Goal: Task Accomplishment & Management: Complete application form

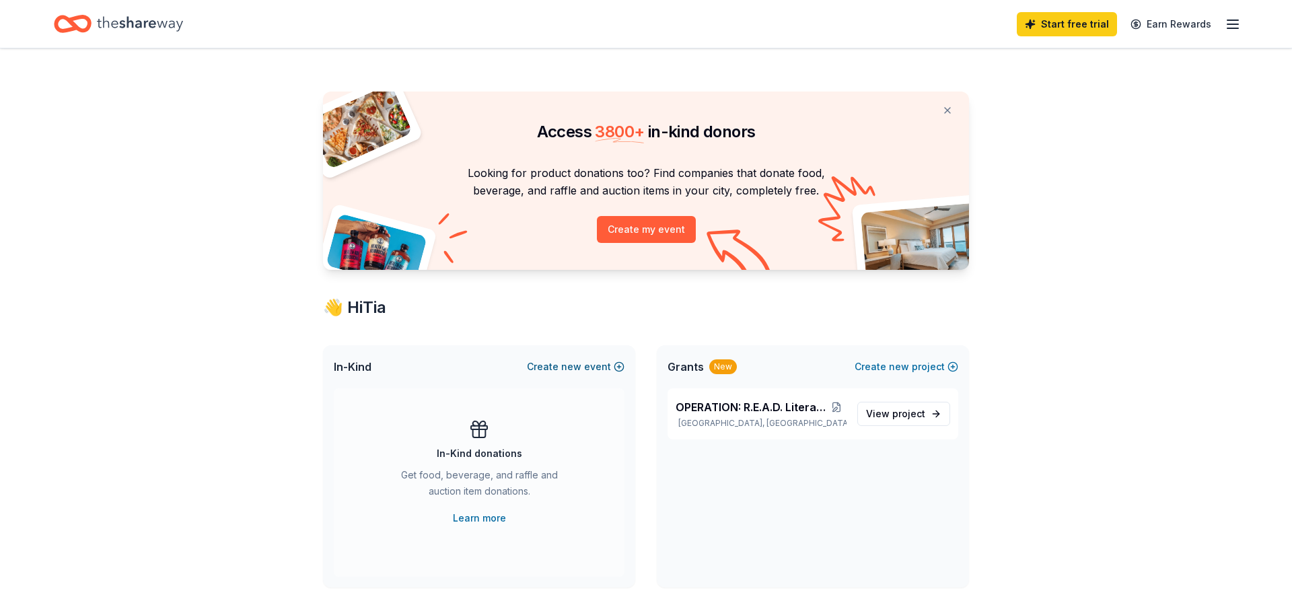
click at [588, 366] on button "Create new event" at bounding box center [576, 367] width 98 height 16
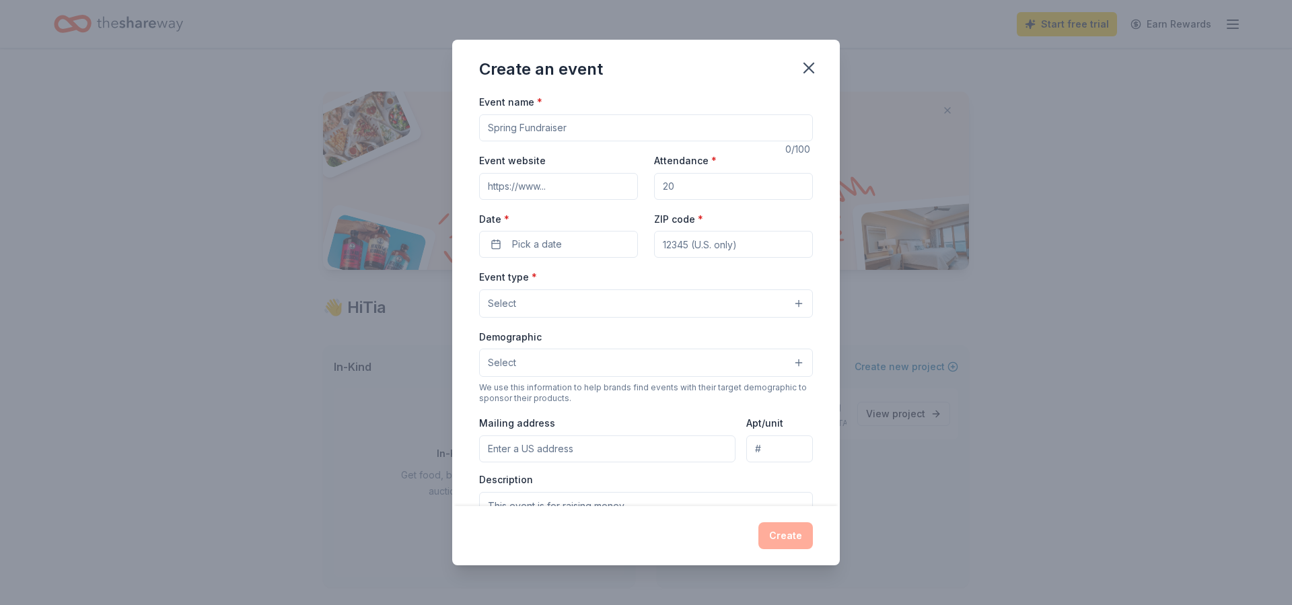
click at [550, 127] on input "Event name *" at bounding box center [646, 127] width 334 height 27
type input "Rooted in Reading Book Festival"
click at [580, 190] on input "Event website" at bounding box center [558, 186] width 159 height 27
click at [682, 186] on input "Attendance *" at bounding box center [733, 186] width 159 height 27
type input "120"
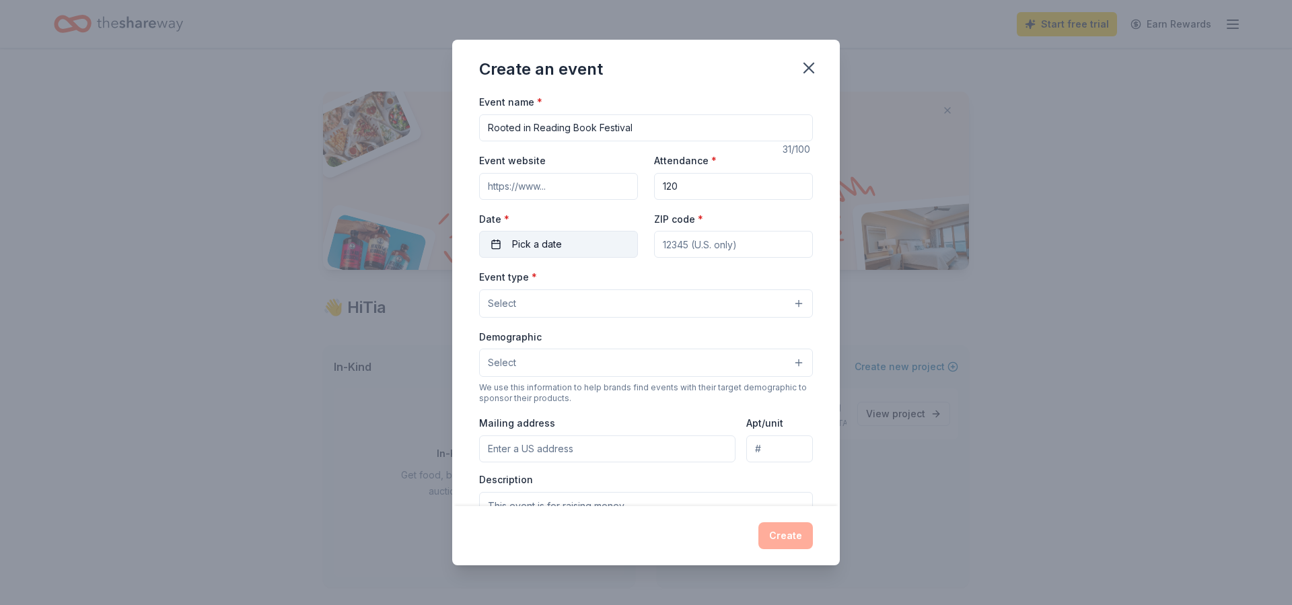
click at [597, 243] on button "Pick a date" at bounding box center [558, 244] width 159 height 27
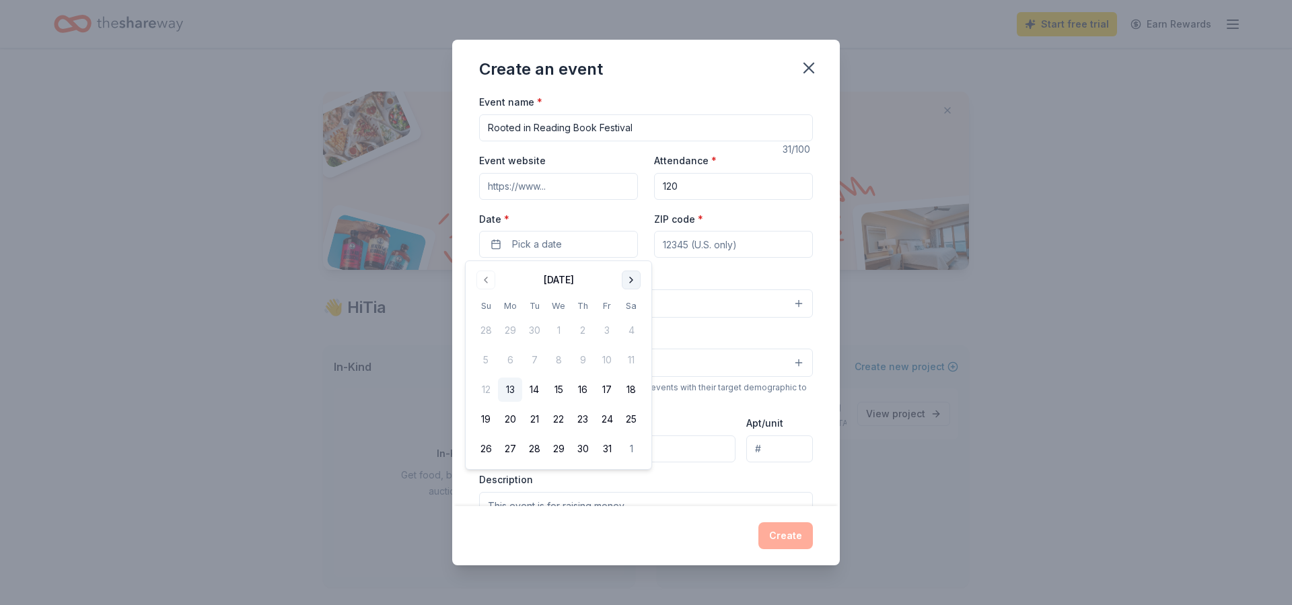
click at [630, 279] on button "Go to next month" at bounding box center [631, 280] width 19 height 19
click at [630, 280] on button "Go to next month" at bounding box center [631, 280] width 19 height 19
click at [630, 360] on button "13" at bounding box center [631, 360] width 24 height 24
click at [709, 252] on input "ZIP code *" at bounding box center [733, 244] width 159 height 27
type input "33304"
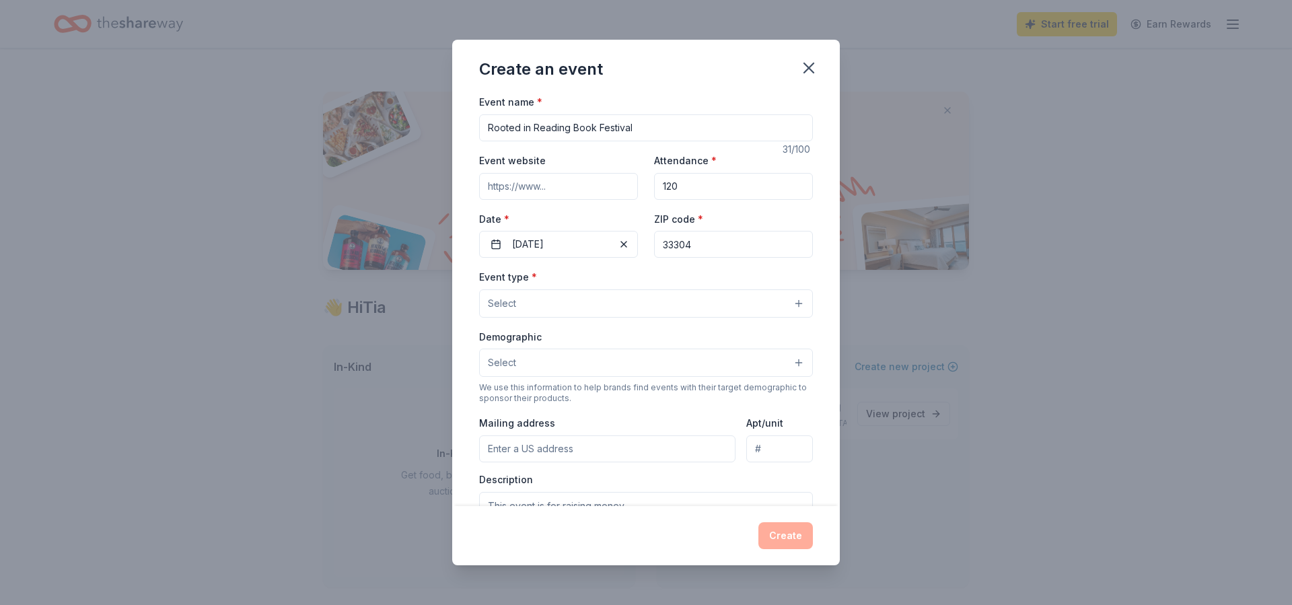
click at [559, 304] on button "Select" at bounding box center [646, 303] width 334 height 28
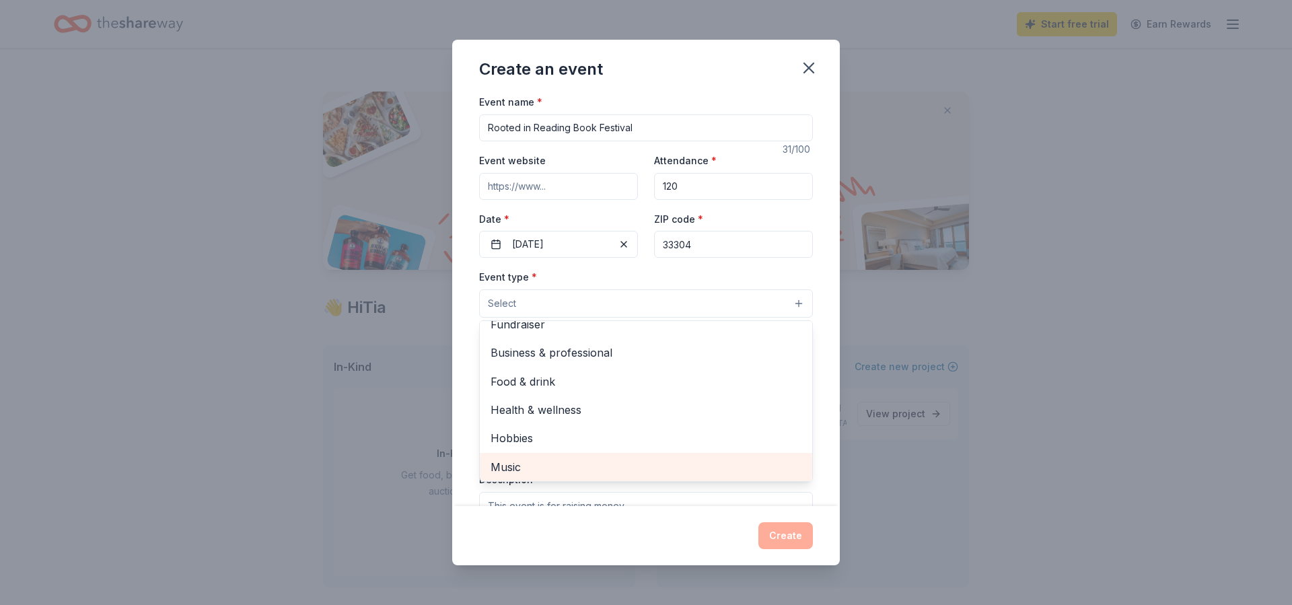
scroll to position [42, 0]
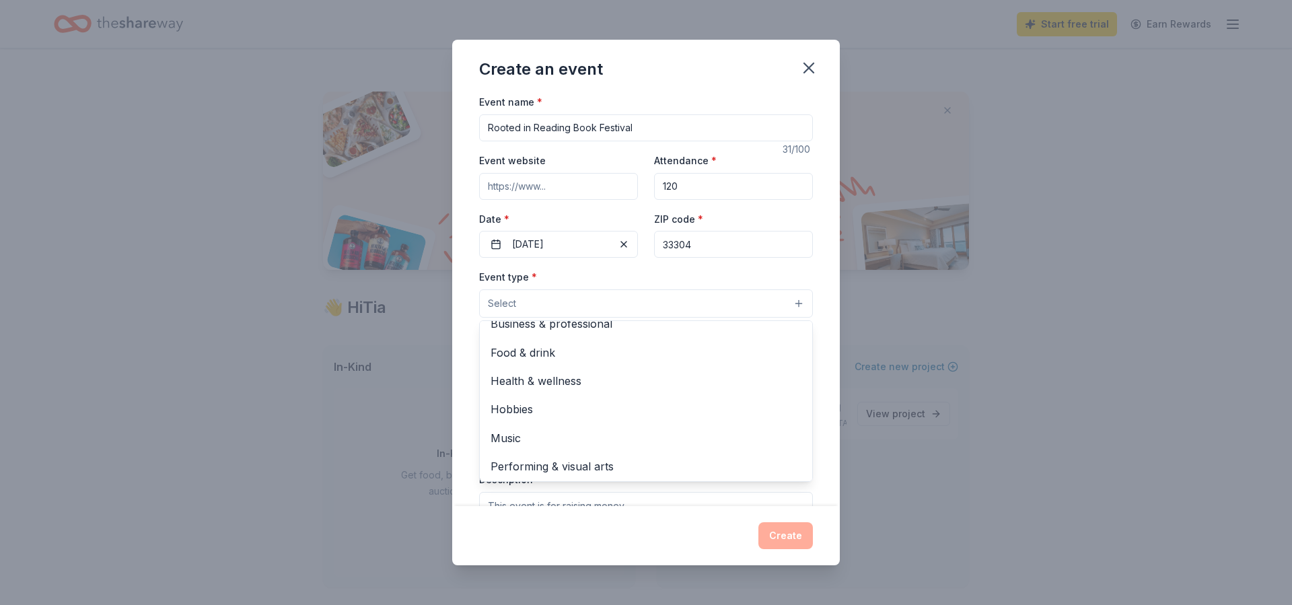
click at [548, 542] on div "Create an event Event name * Rooted in Reading Book Festival 31 /100 Event webs…" at bounding box center [646, 302] width 388 height 525
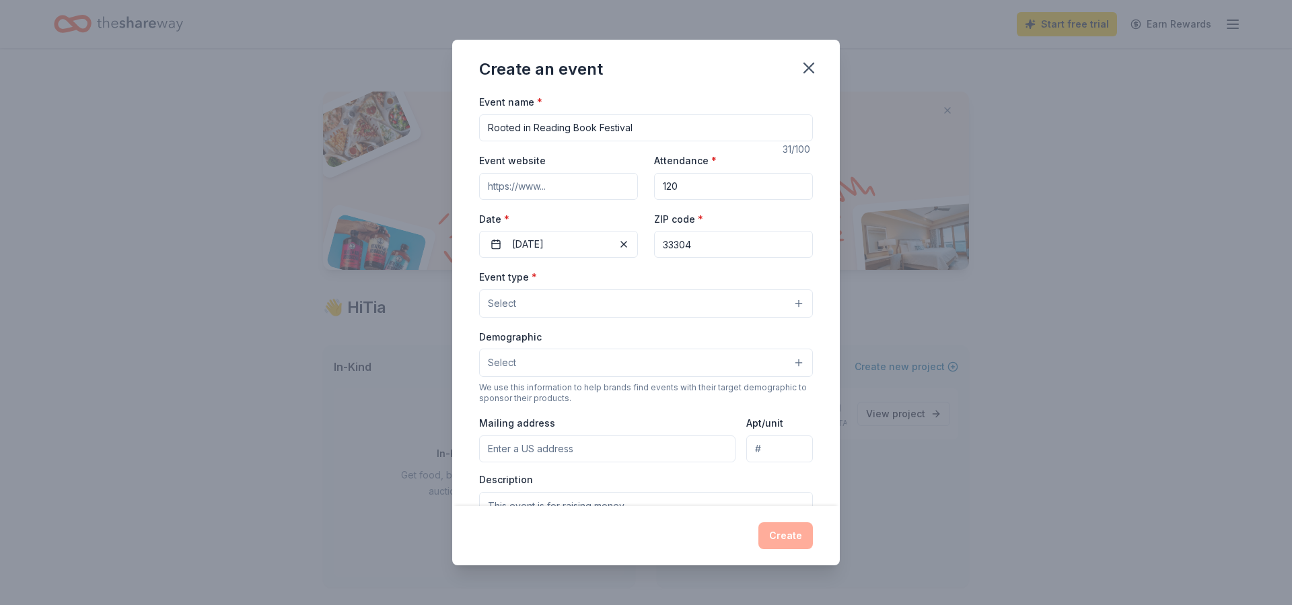
click at [782, 363] on button "Select" at bounding box center [646, 363] width 334 height 28
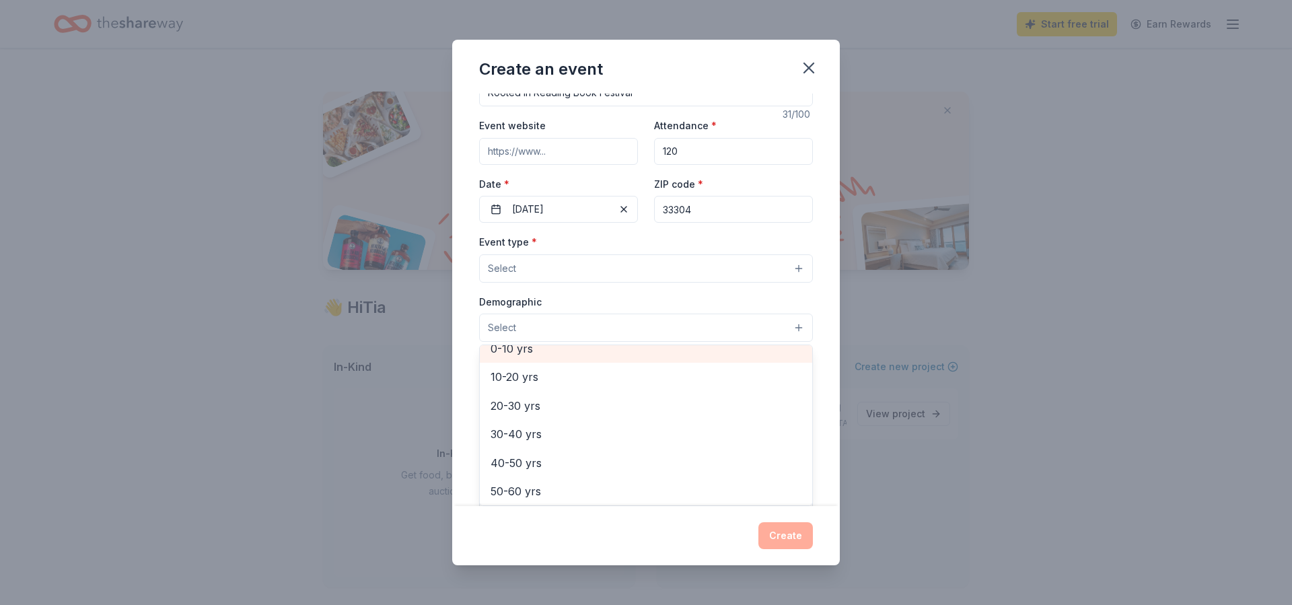
scroll to position [117, 0]
click at [522, 351] on span "0-10 yrs" at bounding box center [646, 359] width 311 height 17
click at [825, 403] on div "Event name * Rooted in Reading Book Festival 31 /100 Event website Attendance *…" at bounding box center [646, 300] width 388 height 412
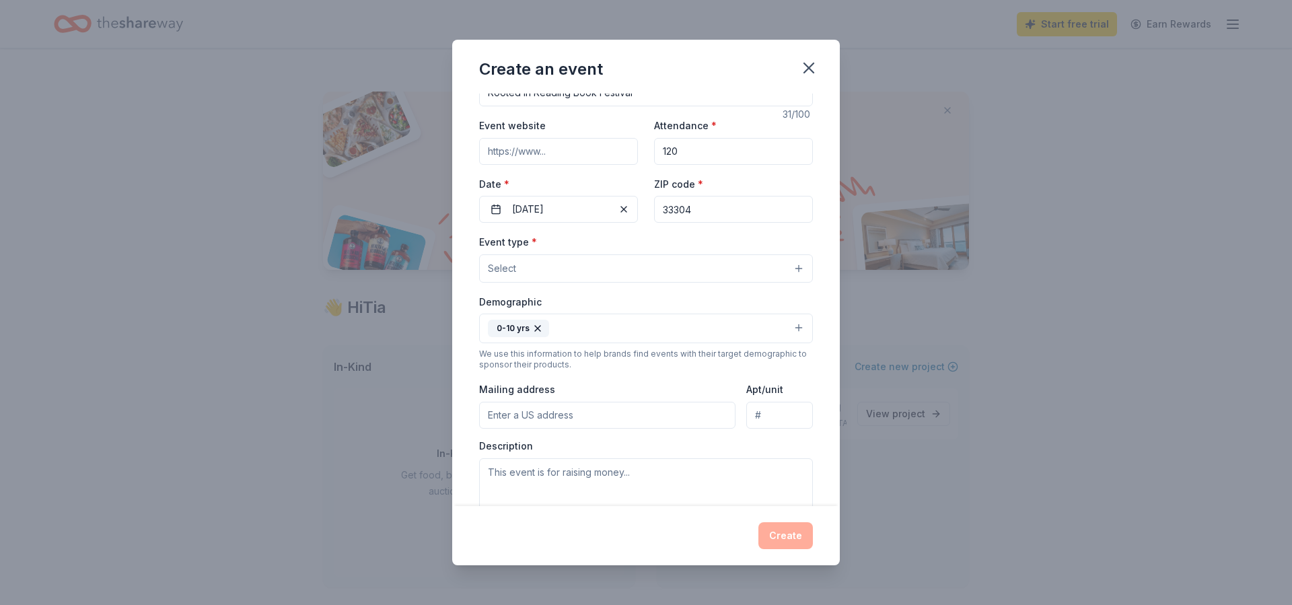
click at [567, 419] on input "Mailing address" at bounding box center [607, 415] width 256 height 27
type input "613 SW 12th avenue"
click at [559, 472] on textarea at bounding box center [646, 488] width 334 height 61
paste textarea "The Rooted in Reading Book Festival is a free community literacy event serving …"
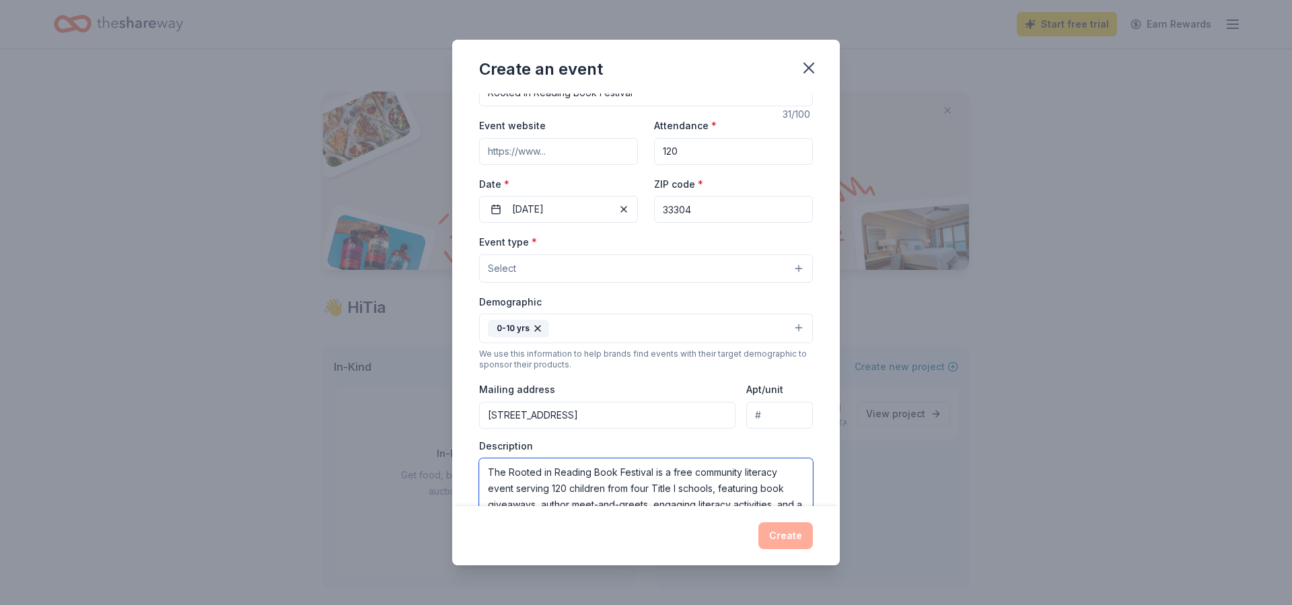
scroll to position [24, 0]
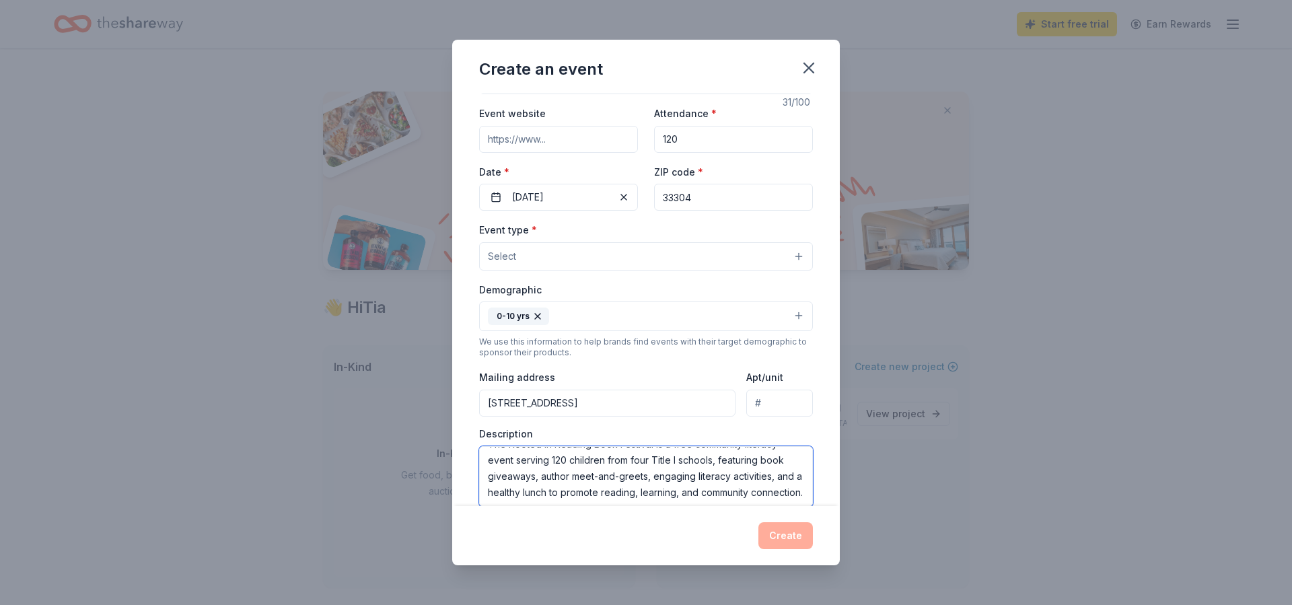
type textarea "The Rooted in Reading Book Festival is a free community literacy event serving …"
click at [821, 365] on div "Event name * Rooted in Reading Book Festival 31 /100 Event website Attendance *…" at bounding box center [646, 300] width 388 height 412
click at [845, 392] on div "Create an event Event name * Rooted in Reading Book Festival 31 /100 Event webs…" at bounding box center [646, 302] width 1292 height 605
click at [835, 376] on div "Event name * Rooted in Reading Book Festival 31 /100 Event website Attendance *…" at bounding box center [646, 300] width 388 height 412
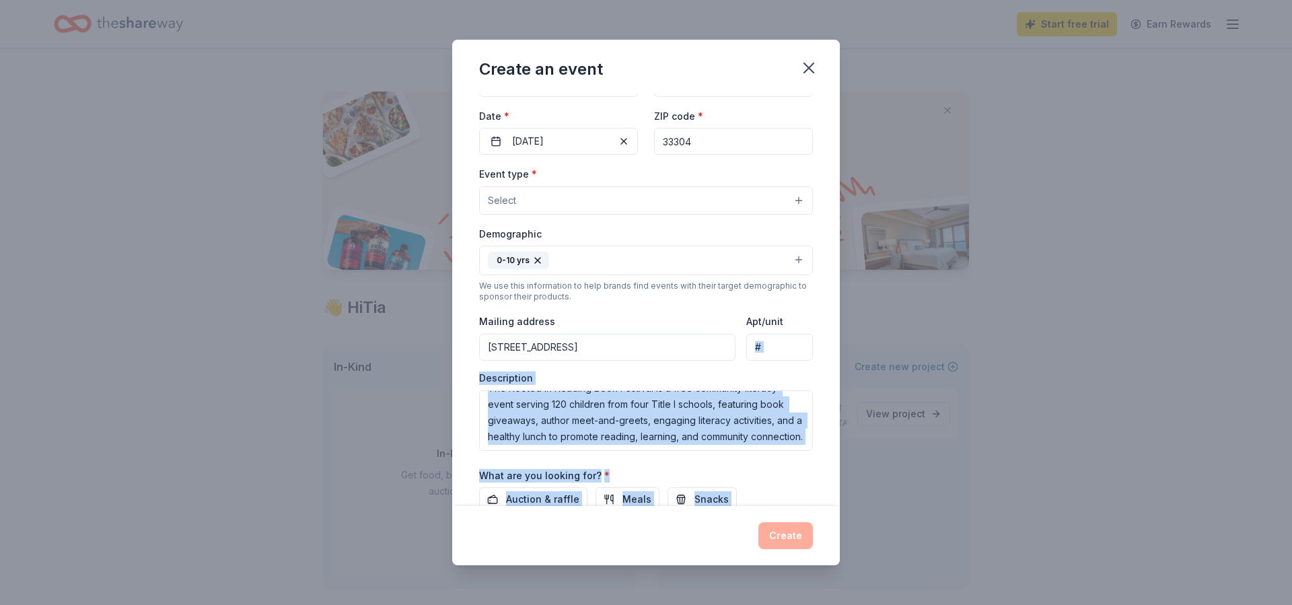
scroll to position [233, 0]
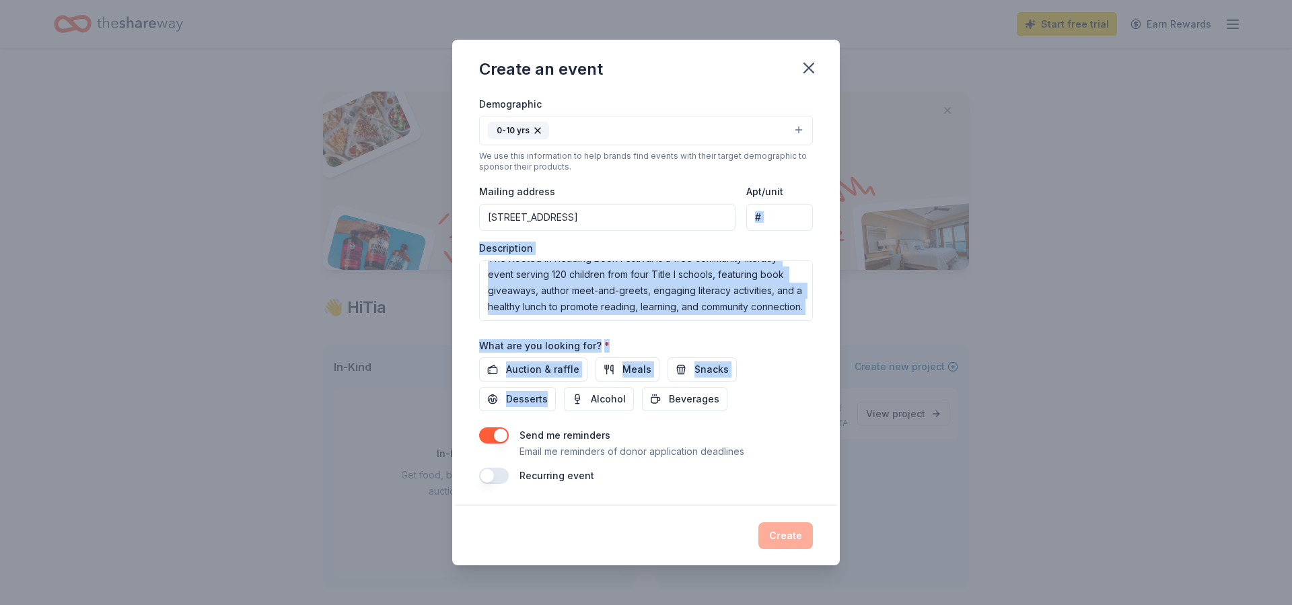
drag, startPoint x: 835, startPoint y: 378, endPoint x: 843, endPoint y: 410, distance: 32.5
click at [843, 410] on div "Create an event Event name * Rooted in Reading Book Festival 31 /100 Event webs…" at bounding box center [646, 302] width 1292 height 605
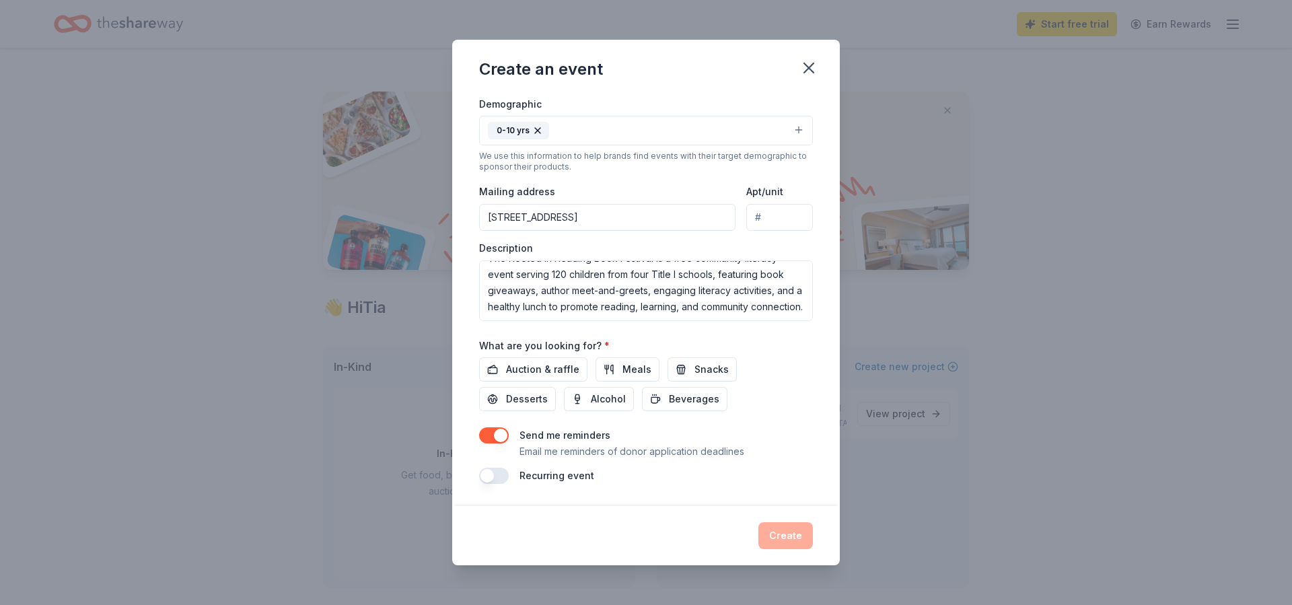
click at [772, 419] on div "Event name * Rooted in Reading Book Festival 31 /100 Event website Attendance *…" at bounding box center [646, 172] width 334 height 623
click at [633, 366] on span "Meals" at bounding box center [637, 369] width 29 height 16
click at [824, 185] on div "Event name * Rooted in Reading Book Festival 31 /100 Event website Attendance *…" at bounding box center [646, 300] width 388 height 412
click at [837, 249] on div "Event name * Rooted in Reading Book Festival 31 /100 Event website Attendance *…" at bounding box center [646, 300] width 388 height 412
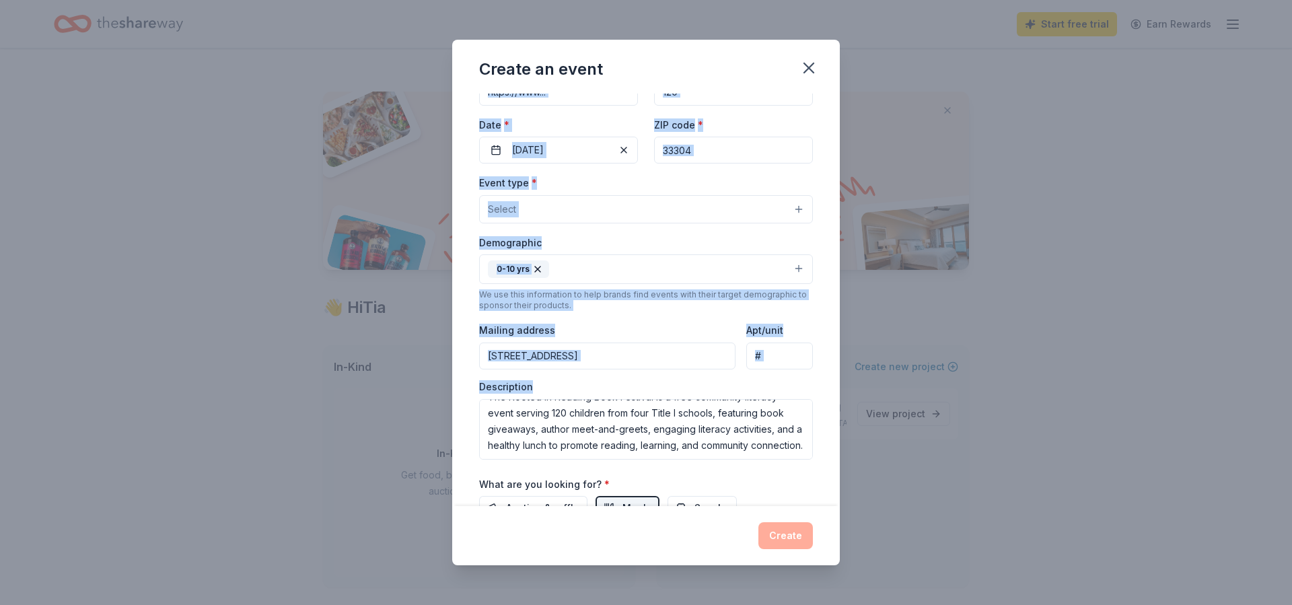
scroll to position [0, 0]
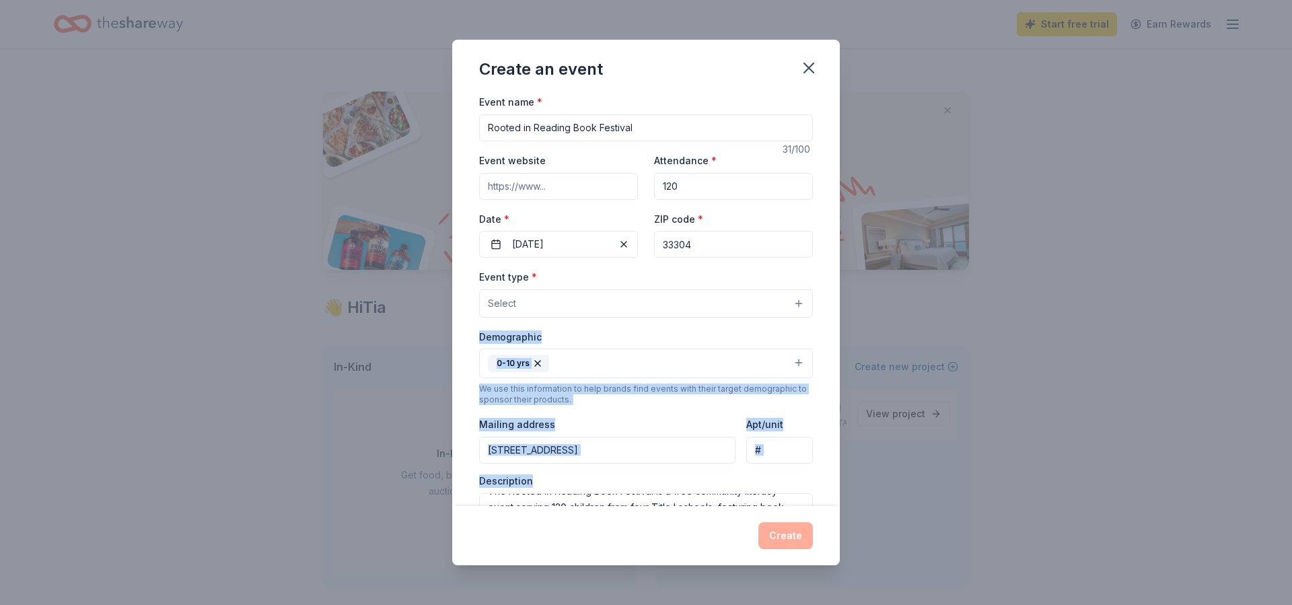
drag, startPoint x: 655, startPoint y: 246, endPoint x: 599, endPoint y: 293, distance: 74.0
click at [592, 308] on div "Event type * Select Demographic 0-10 yrs We use this information to help brands…" at bounding box center [646, 411] width 334 height 285
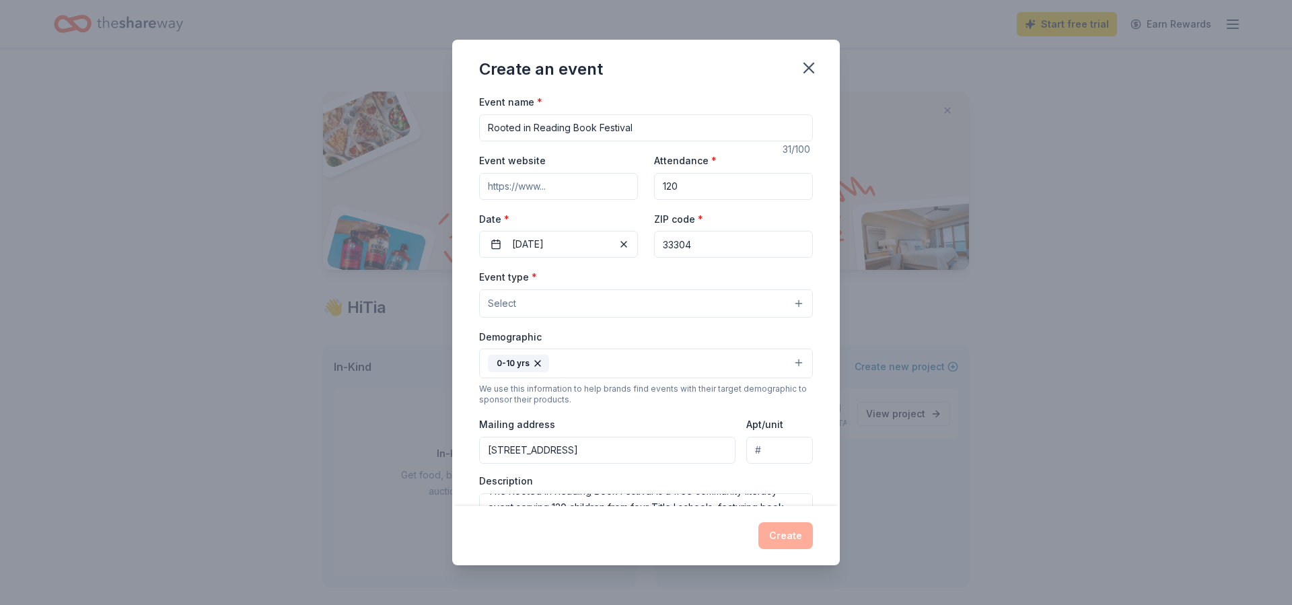
click at [611, 277] on div "Event type * Select" at bounding box center [646, 293] width 334 height 49
click at [799, 303] on button "Select" at bounding box center [646, 303] width 334 height 28
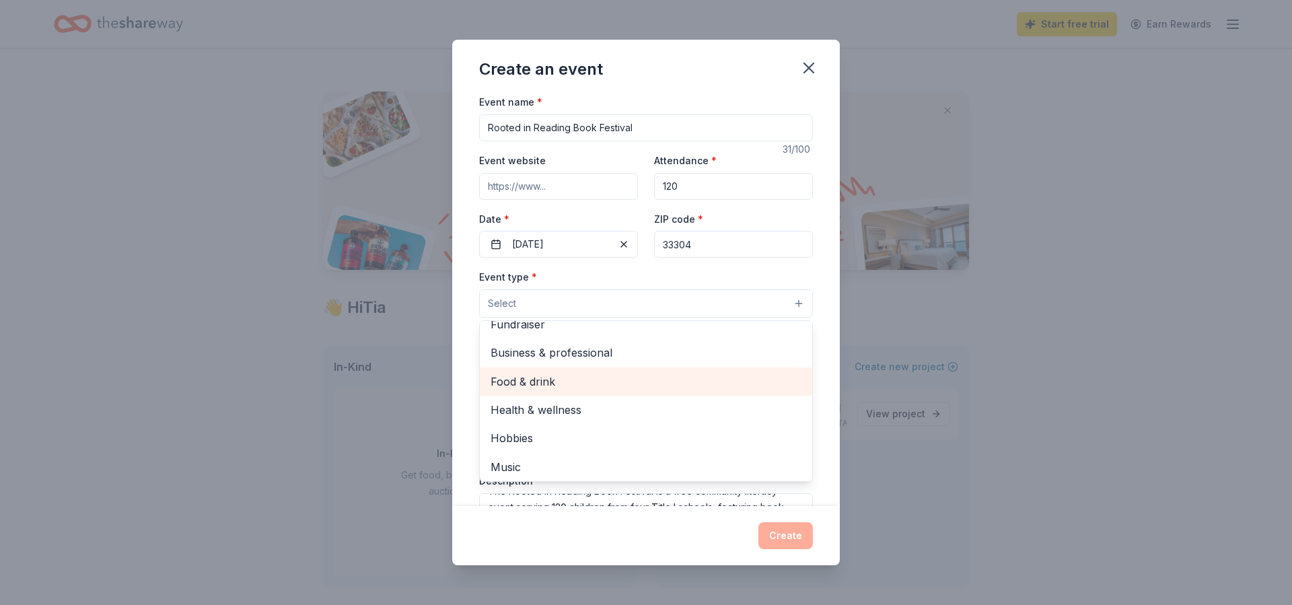
scroll to position [42, 0]
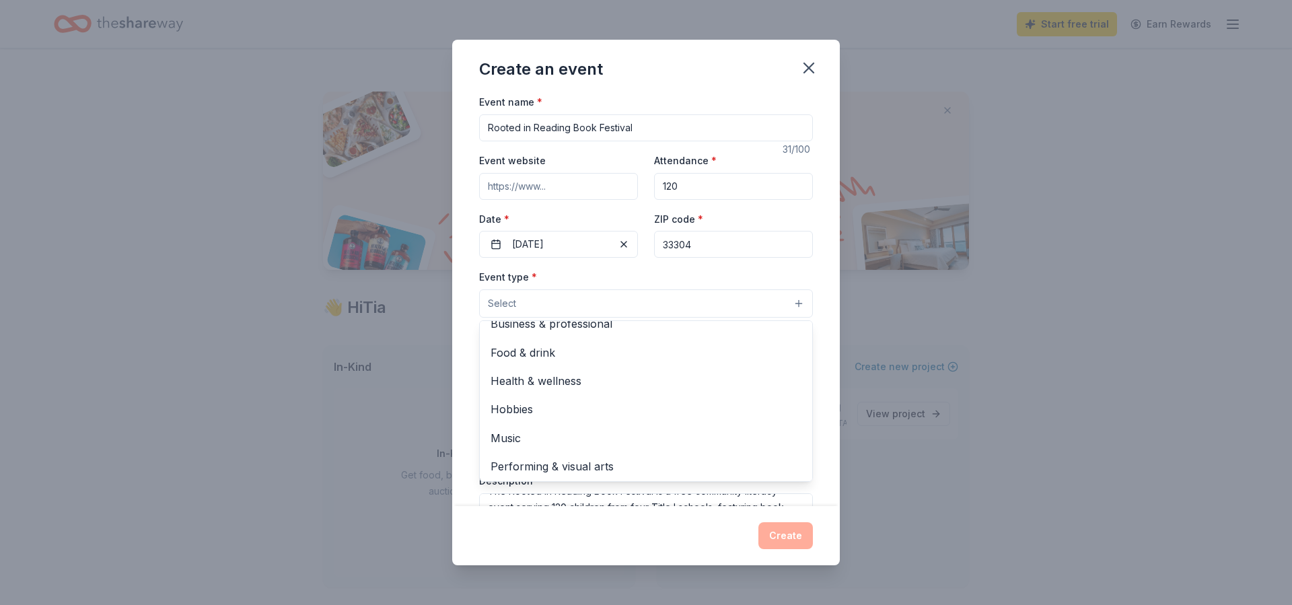
click at [828, 345] on div "Event name * Rooted in Reading Book Festival 31 /100 Event website Attendance *…" at bounding box center [646, 300] width 388 height 412
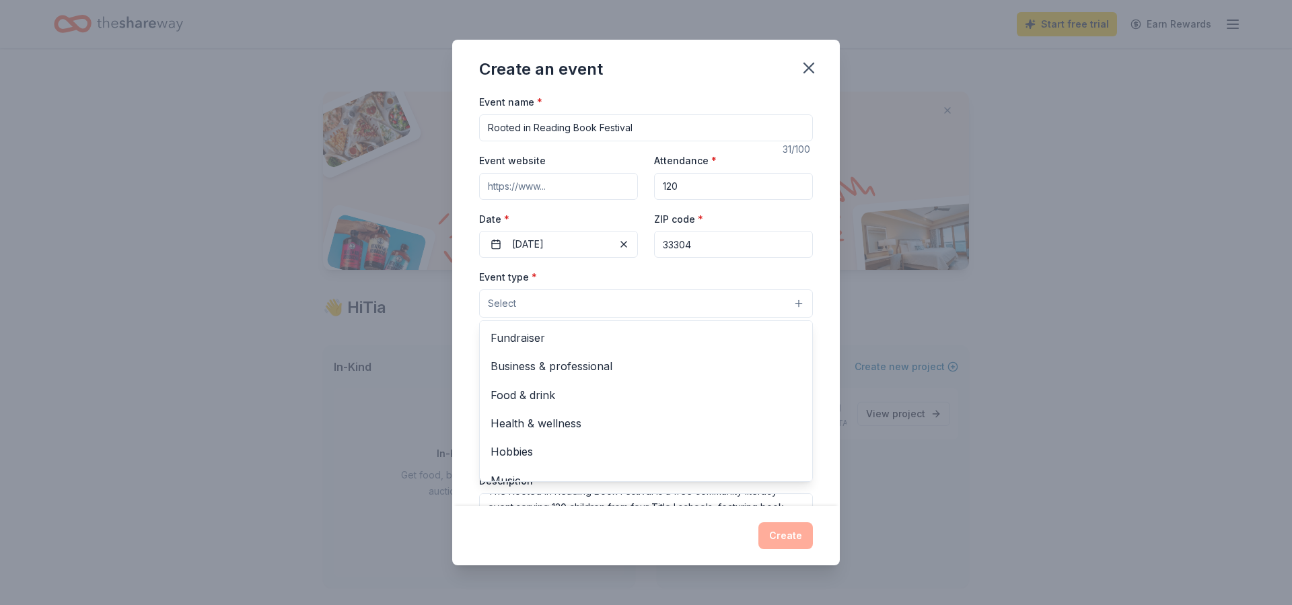
click at [836, 371] on div "Event name * Rooted in Reading Book Festival 31 /100 Event website Attendance *…" at bounding box center [646, 300] width 388 height 412
click at [837, 352] on div "Event name * Rooted in Reading Book Festival 31 /100 Event website Attendance *…" at bounding box center [646, 300] width 388 height 412
click at [799, 301] on button "Select" at bounding box center [646, 303] width 334 height 28
click at [544, 394] on span "Food & drink" at bounding box center [646, 394] width 311 height 17
click at [791, 533] on div "Create an event Event name * Rooted in Reading Book Festival 31 /100 Event webs…" at bounding box center [646, 302] width 388 height 525
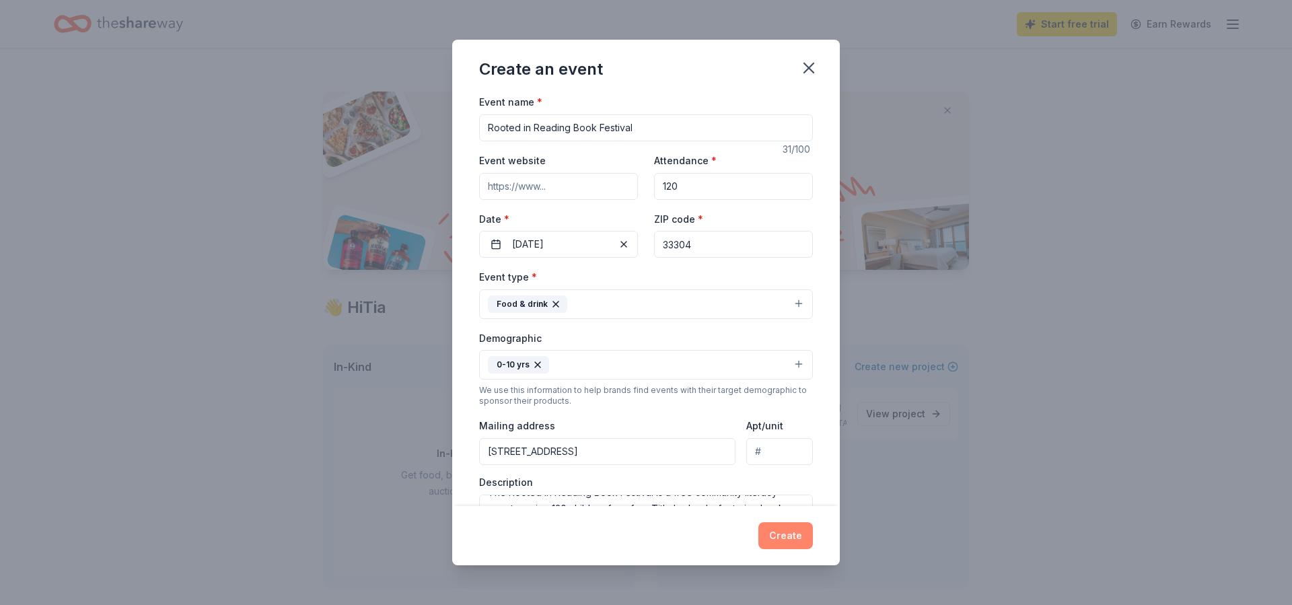
click at [791, 535] on button "Create" at bounding box center [785, 535] width 55 height 27
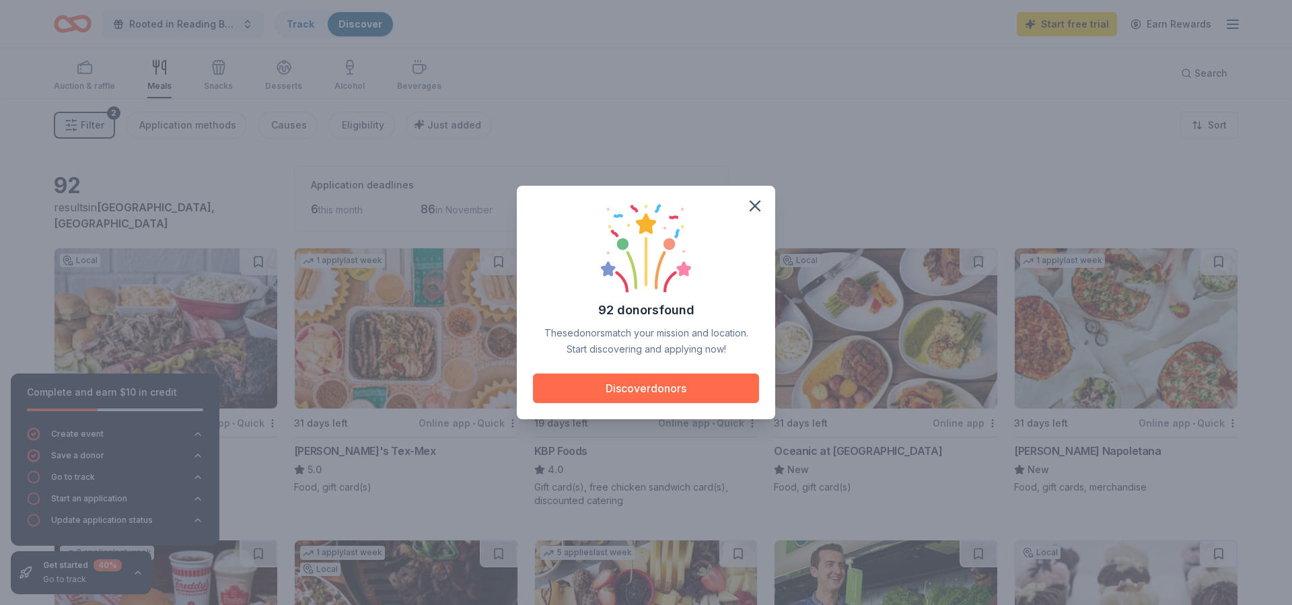
click at [691, 389] on button "Discover donors" at bounding box center [646, 389] width 226 height 30
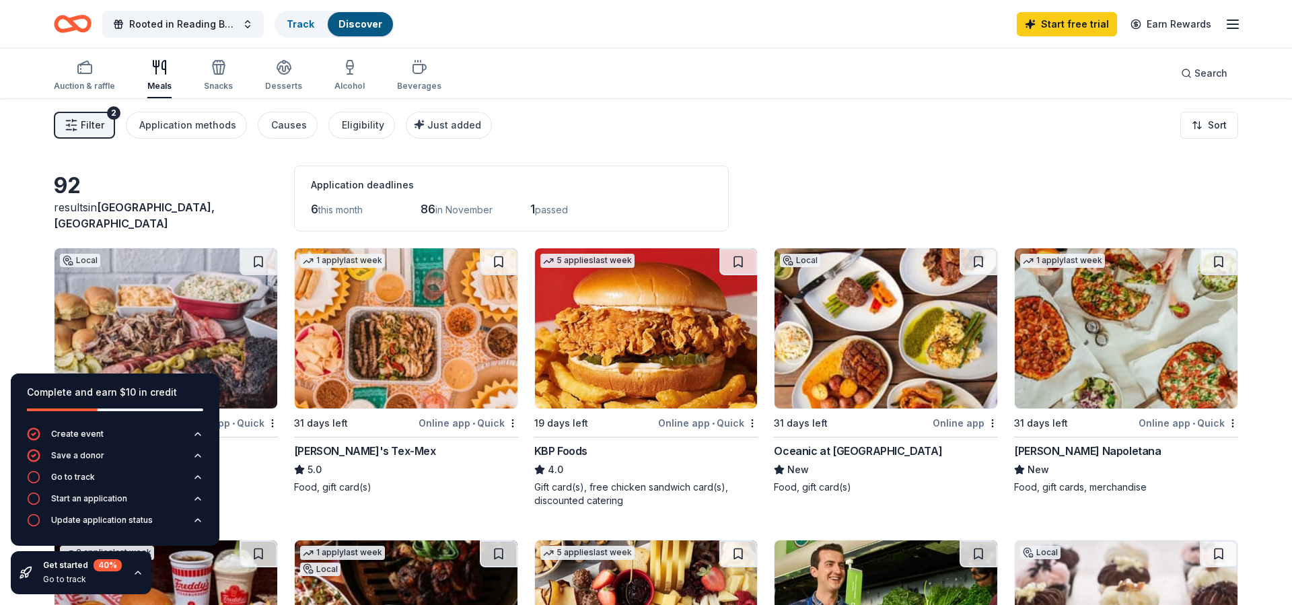
click at [246, 473] on div "New" at bounding box center [166, 470] width 224 height 16
click at [473, 150] on div "Filter 2 Application methods Causes Eligibility Just added Sort" at bounding box center [646, 125] width 1292 height 54
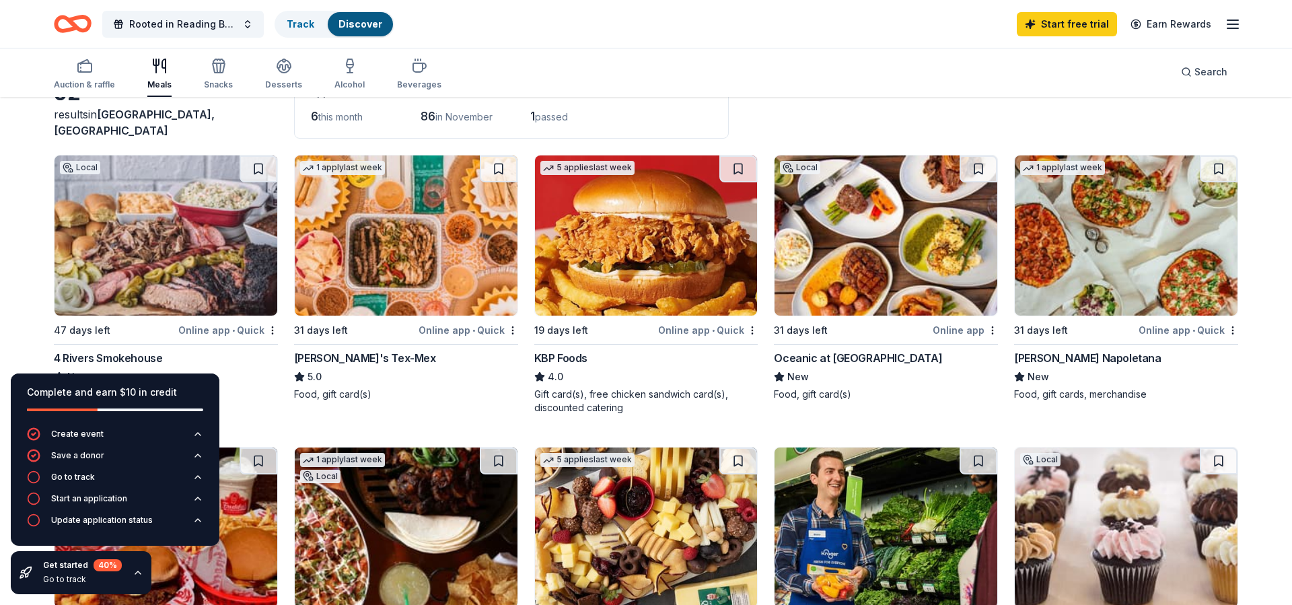
scroll to position [108, 0]
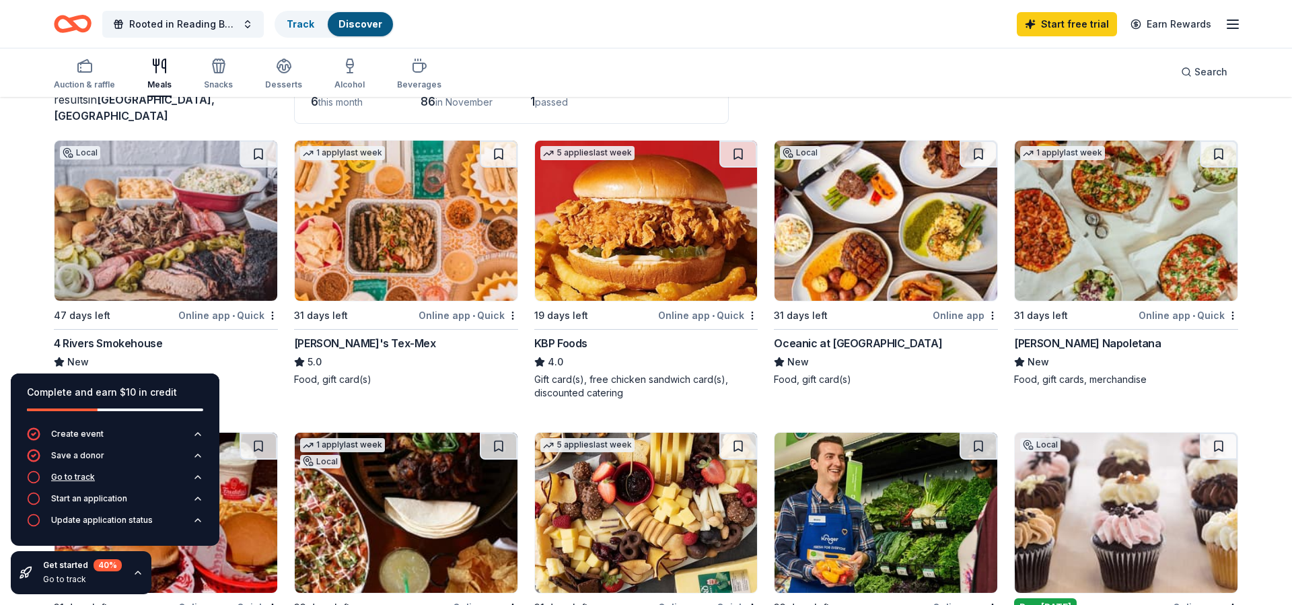
click at [35, 475] on icon "button" at bounding box center [33, 476] width 13 height 13
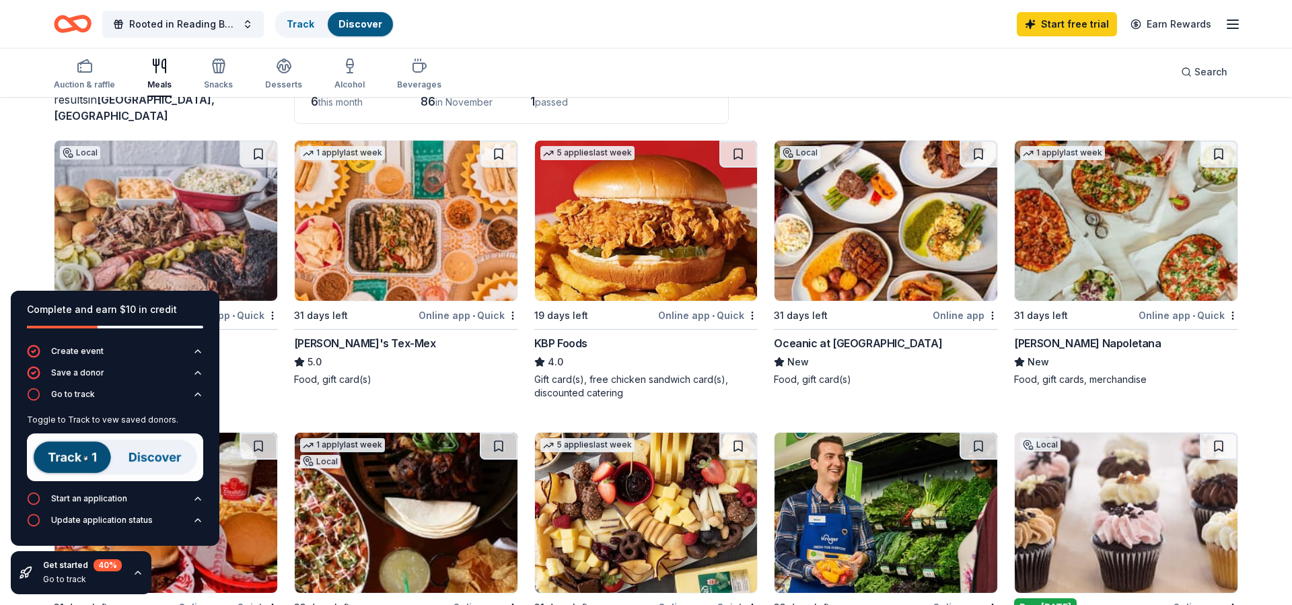
click at [82, 455] on img at bounding box center [115, 457] width 176 height 48
click at [72, 458] on img at bounding box center [115, 457] width 176 height 48
click at [157, 455] on img at bounding box center [115, 457] width 176 height 48
click at [85, 456] on img at bounding box center [115, 457] width 176 height 48
click at [71, 499] on div "Start an application" at bounding box center [89, 498] width 76 height 11
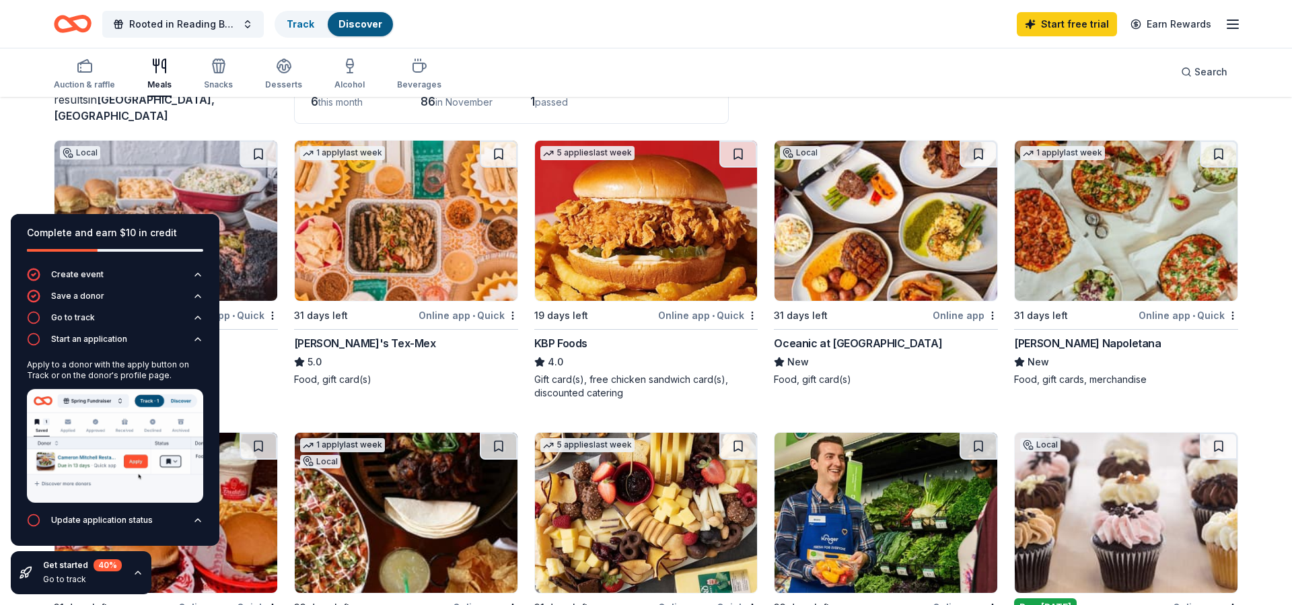
click at [785, 76] on div "Auction & raffle Meals Snacks Desserts Alcohol Beverages Search" at bounding box center [646, 72] width 1184 height 50
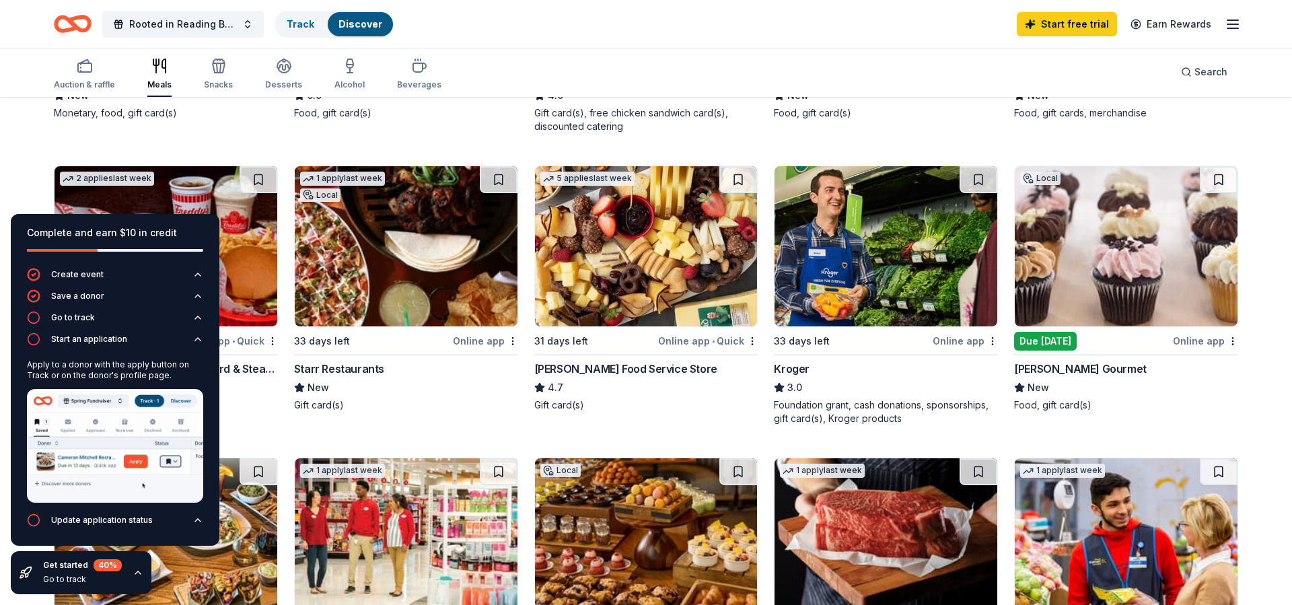
scroll to position [377, 0]
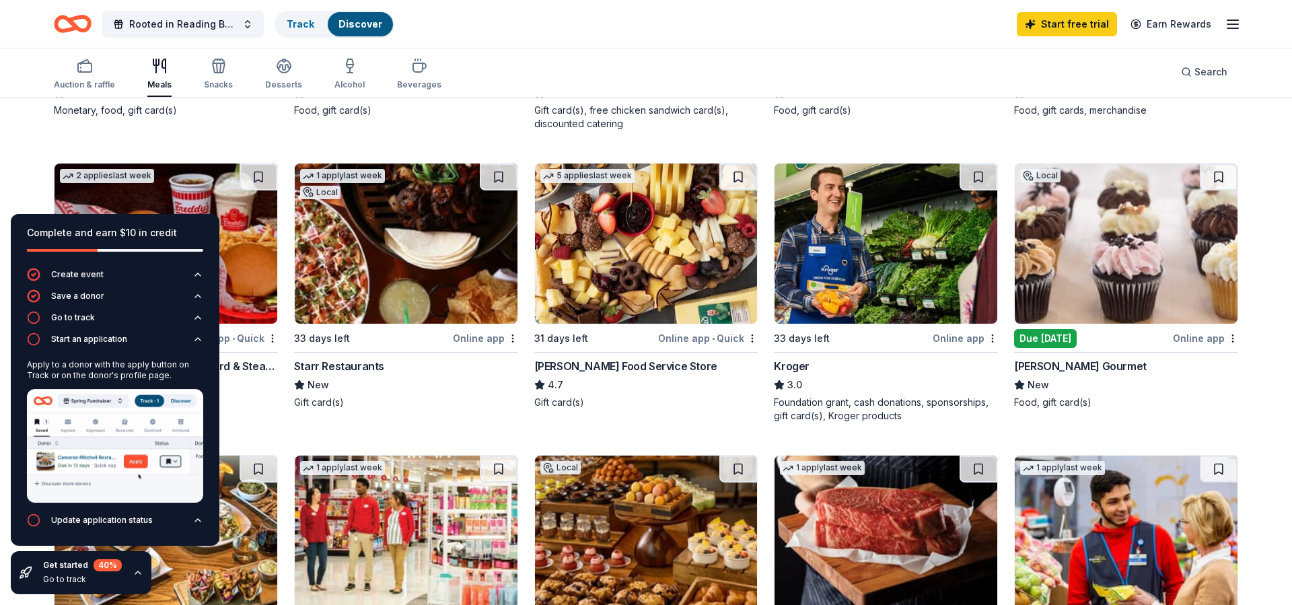
click at [686, 336] on div "Online app • Quick" at bounding box center [708, 338] width 100 height 17
click at [694, 409] on div "5 applies last week 31 days left Online app • Quick Gordon Food Service Store 4…" at bounding box center [646, 293] width 224 height 260
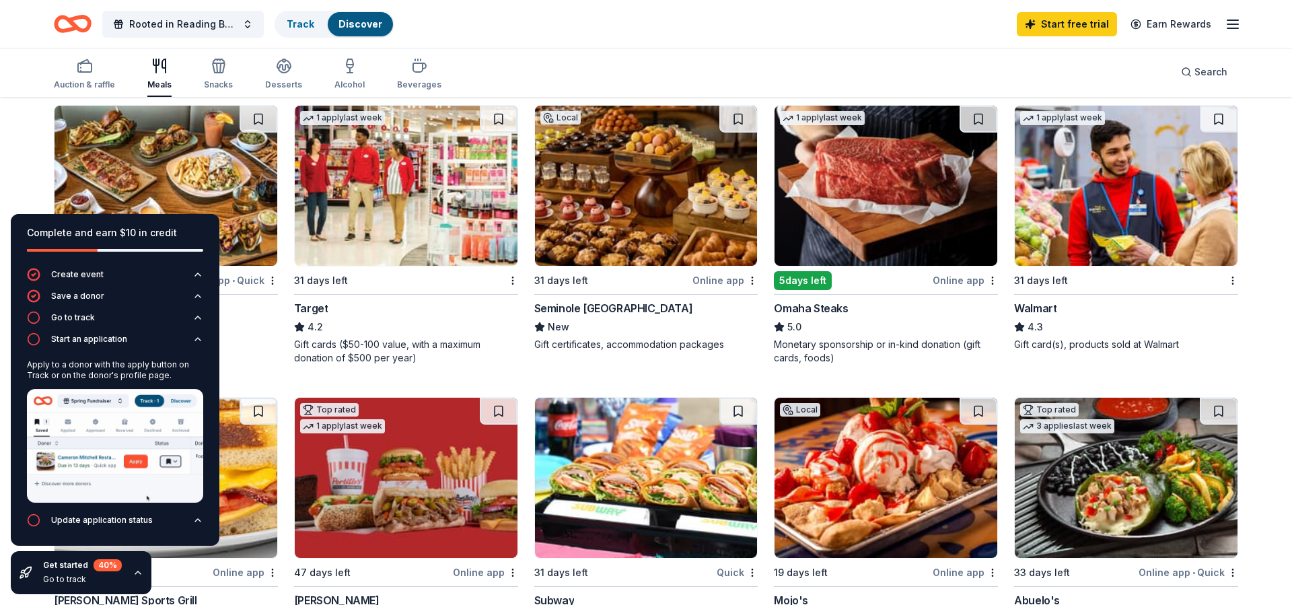
scroll to position [700, 0]
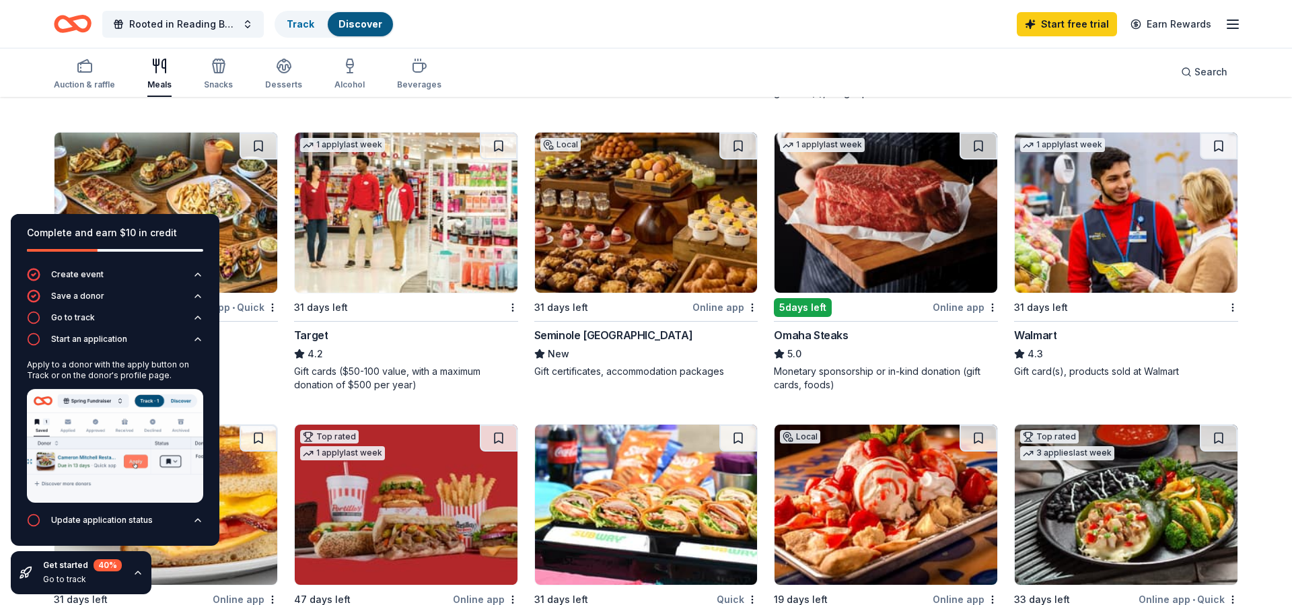
click at [317, 334] on div "Target" at bounding box center [311, 335] width 34 height 16
click at [1036, 334] on div "Walmart" at bounding box center [1035, 335] width 42 height 16
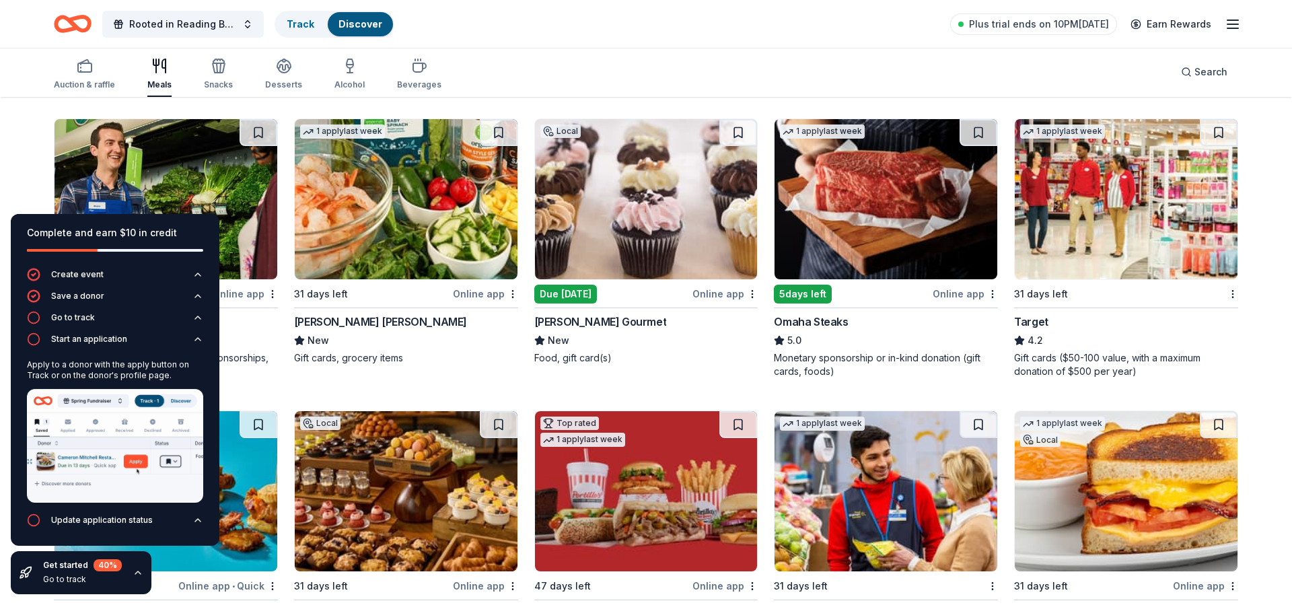
click at [704, 371] on div "Local Due tomorrow Online app Wright's Gourmet New Food, gift card(s)" at bounding box center [646, 248] width 224 height 260
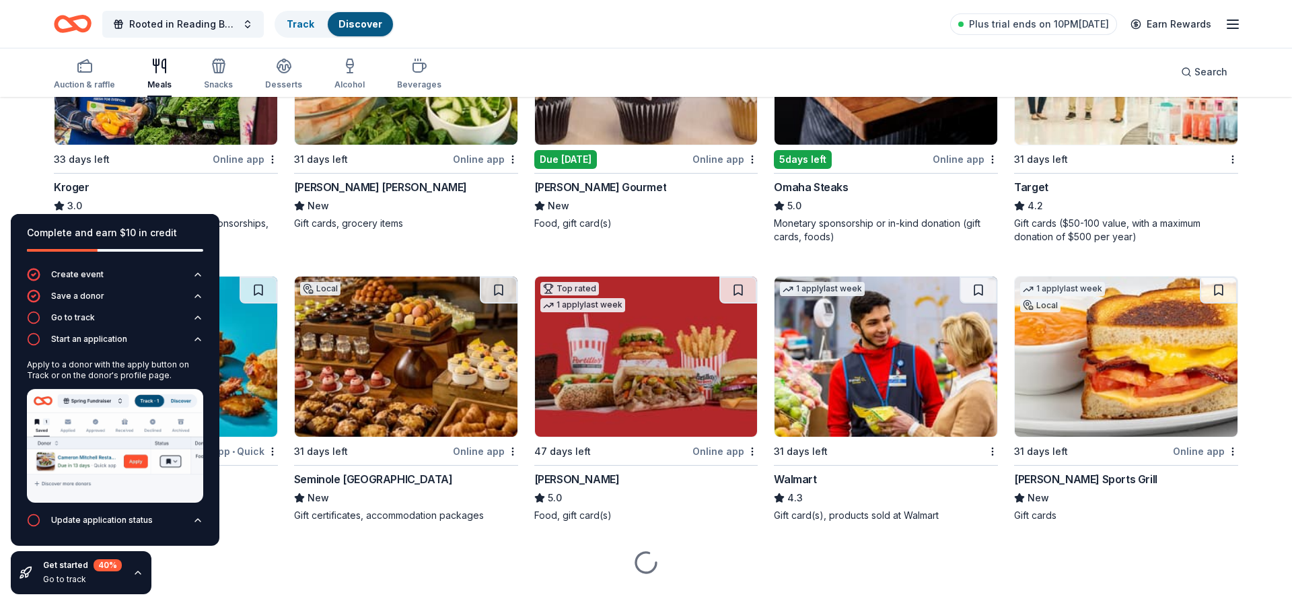
scroll to position [859, 0]
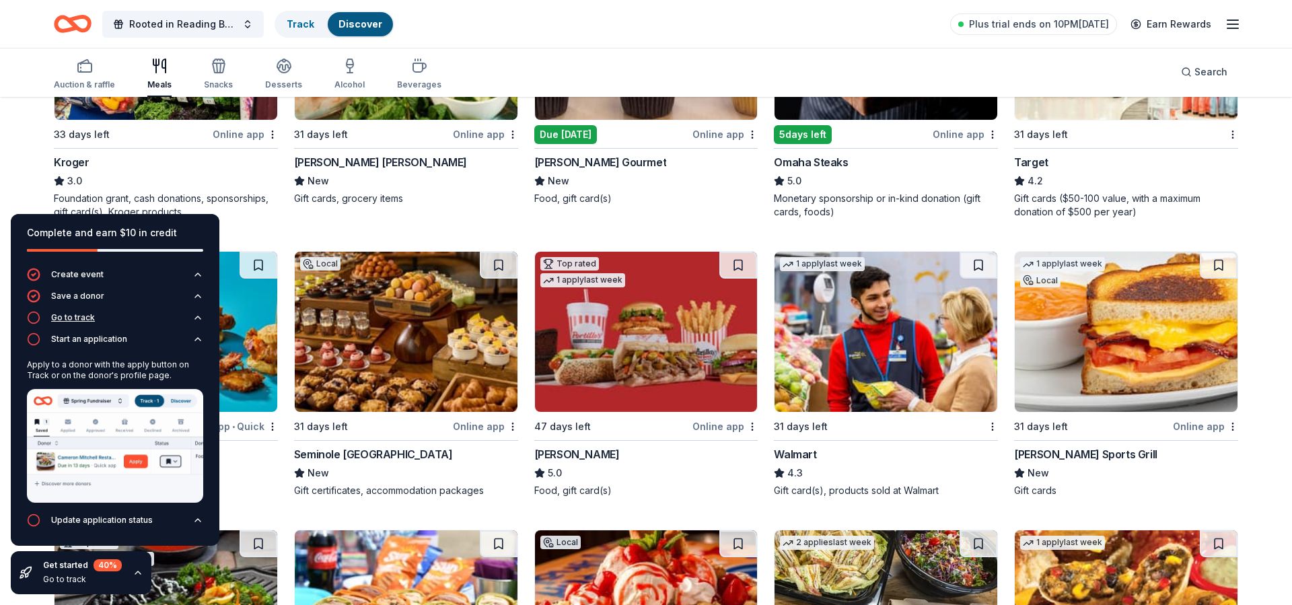
click at [68, 314] on div "Go to track" at bounding box center [73, 317] width 44 height 11
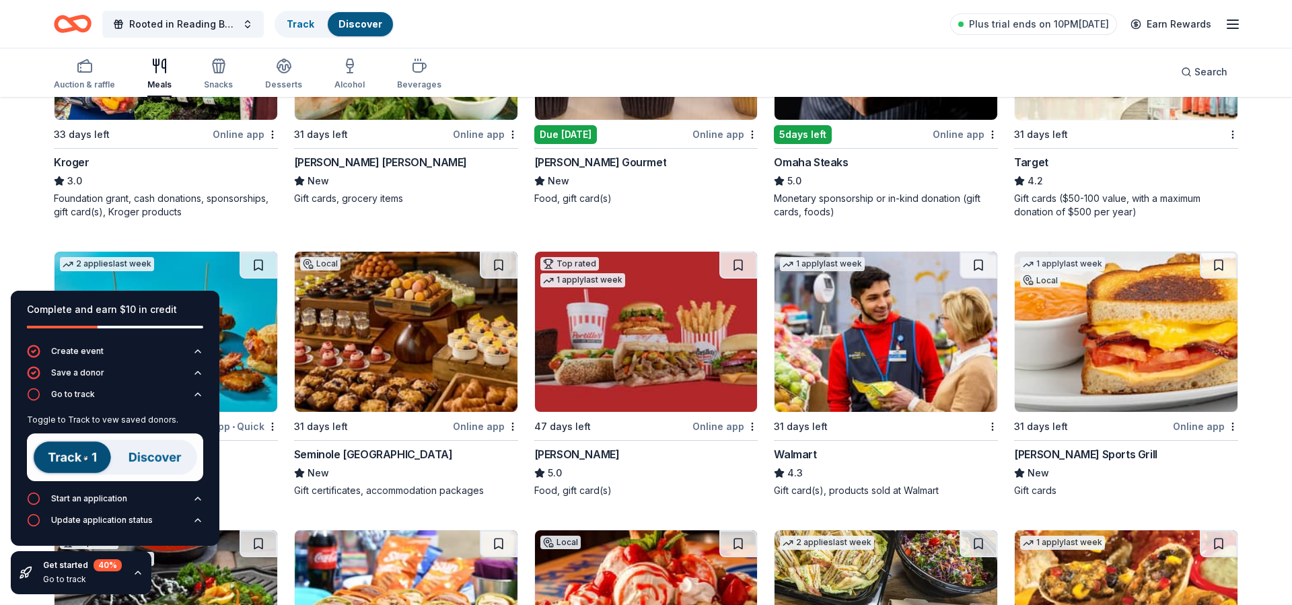
click at [79, 452] on img at bounding box center [115, 457] width 176 height 48
click at [684, 515] on div "Local 47 days left Online app • Quick 4 Rivers Smokehouse New Monetary, food, g…" at bounding box center [646, 221] width 1184 height 1666
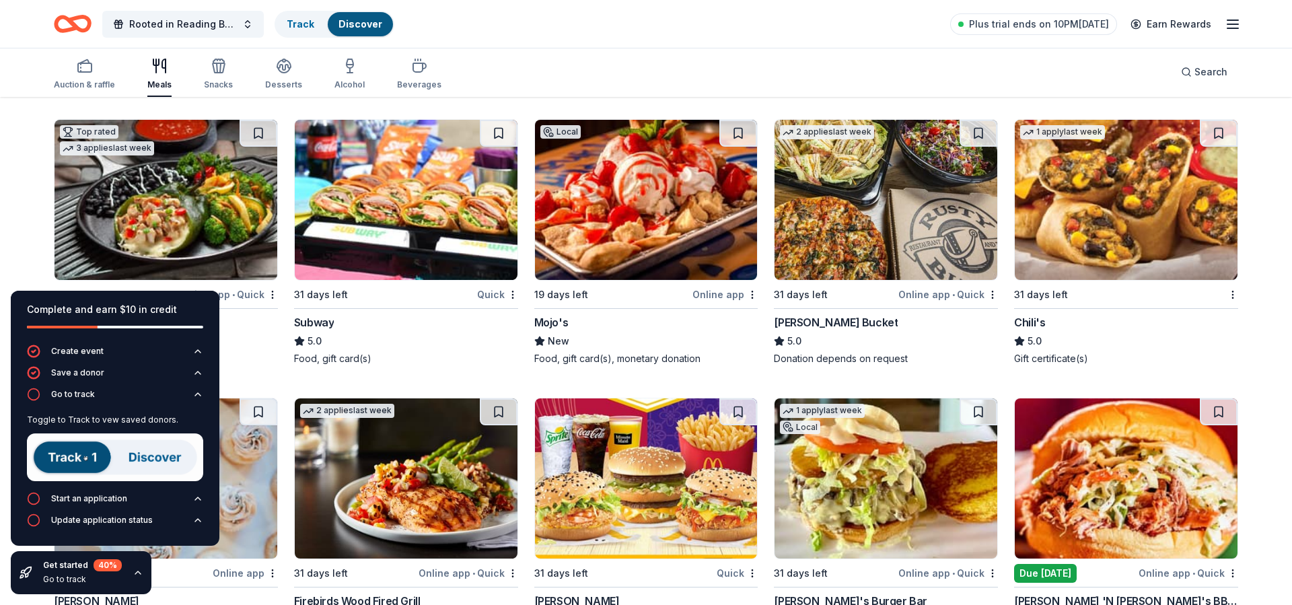
scroll to position [1290, 0]
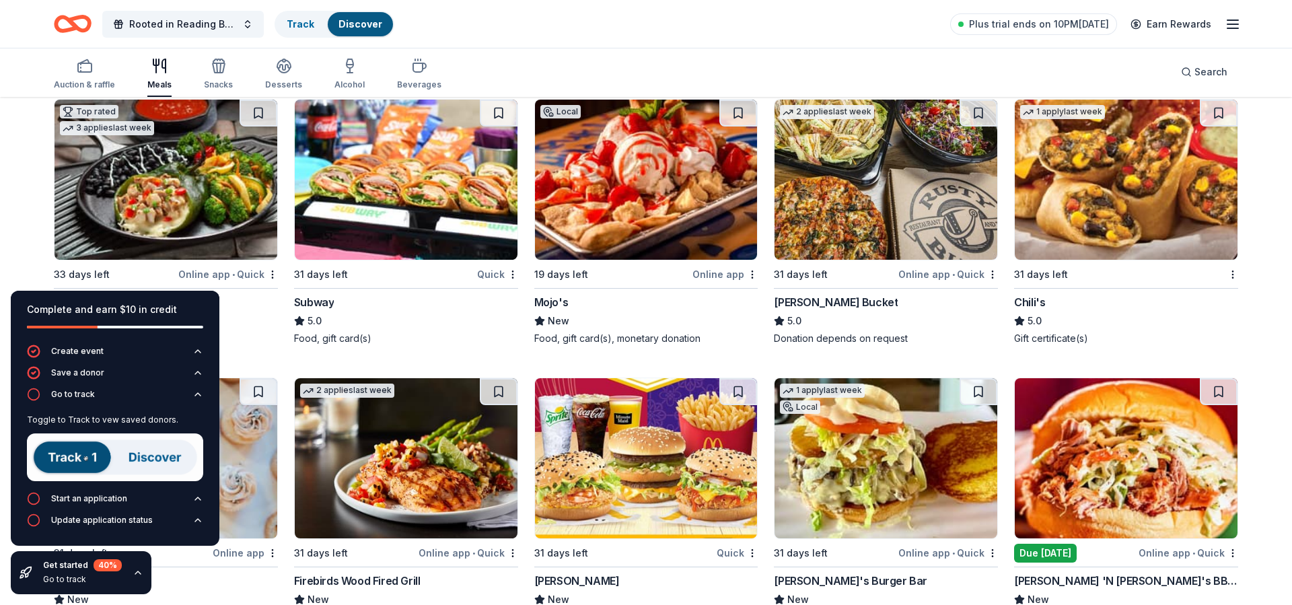
click at [328, 275] on div "31 days left" at bounding box center [321, 274] width 54 height 16
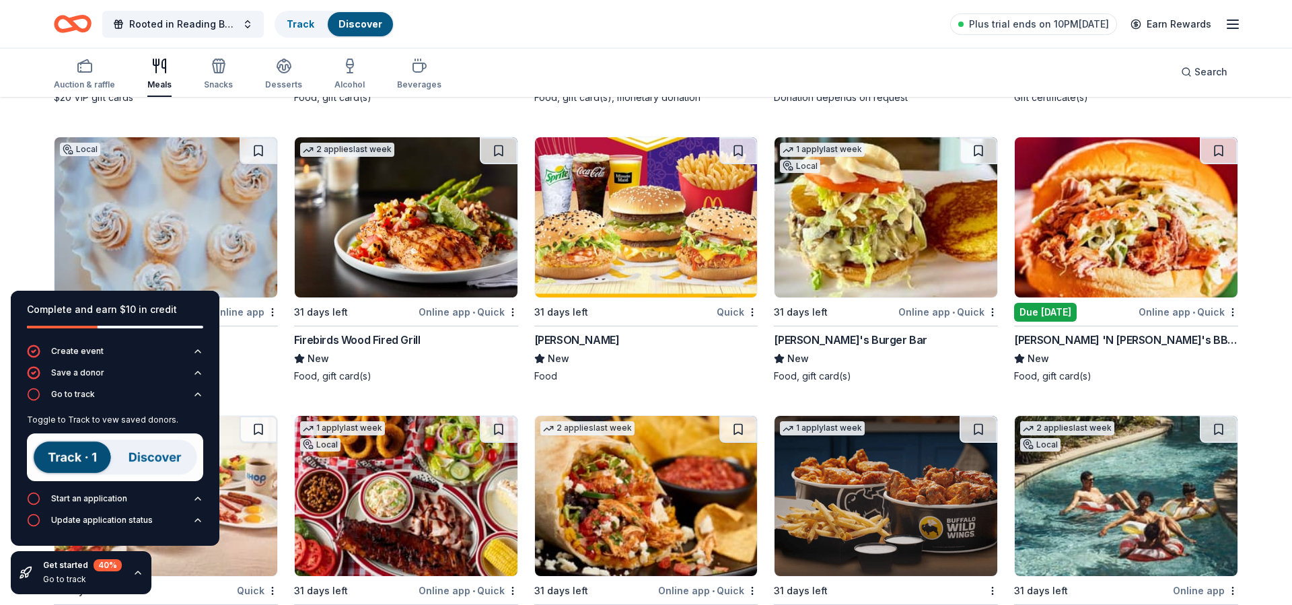
scroll to position [1532, 0]
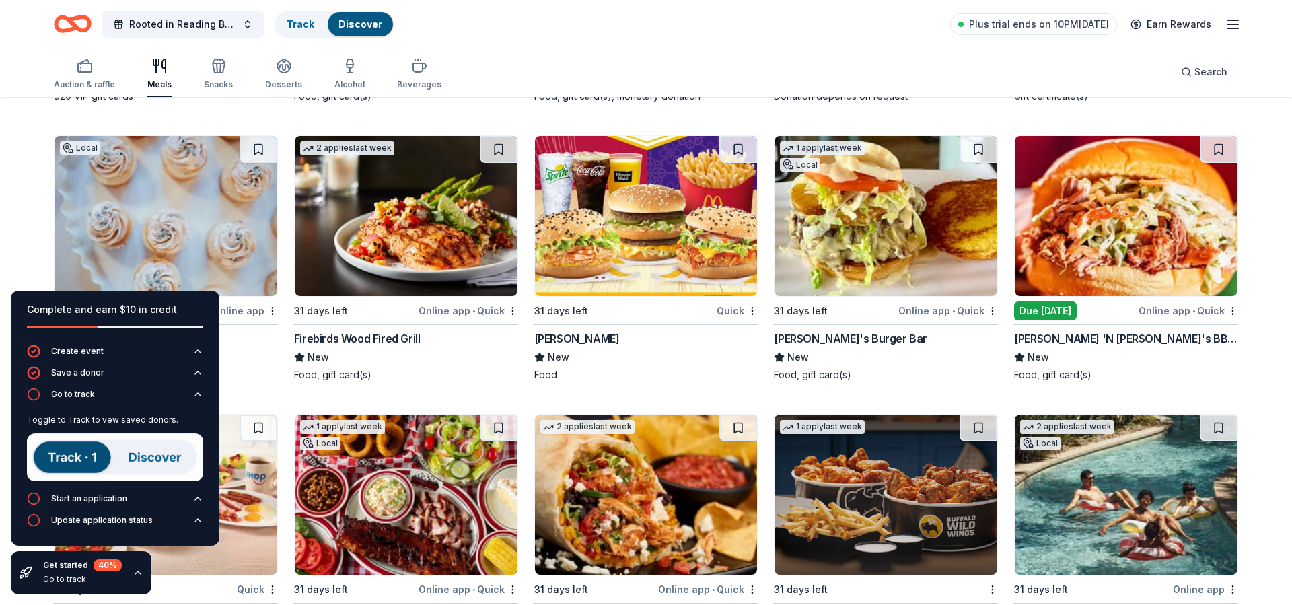
click at [577, 335] on div "[PERSON_NAME]" at bounding box center [576, 338] width 85 height 16
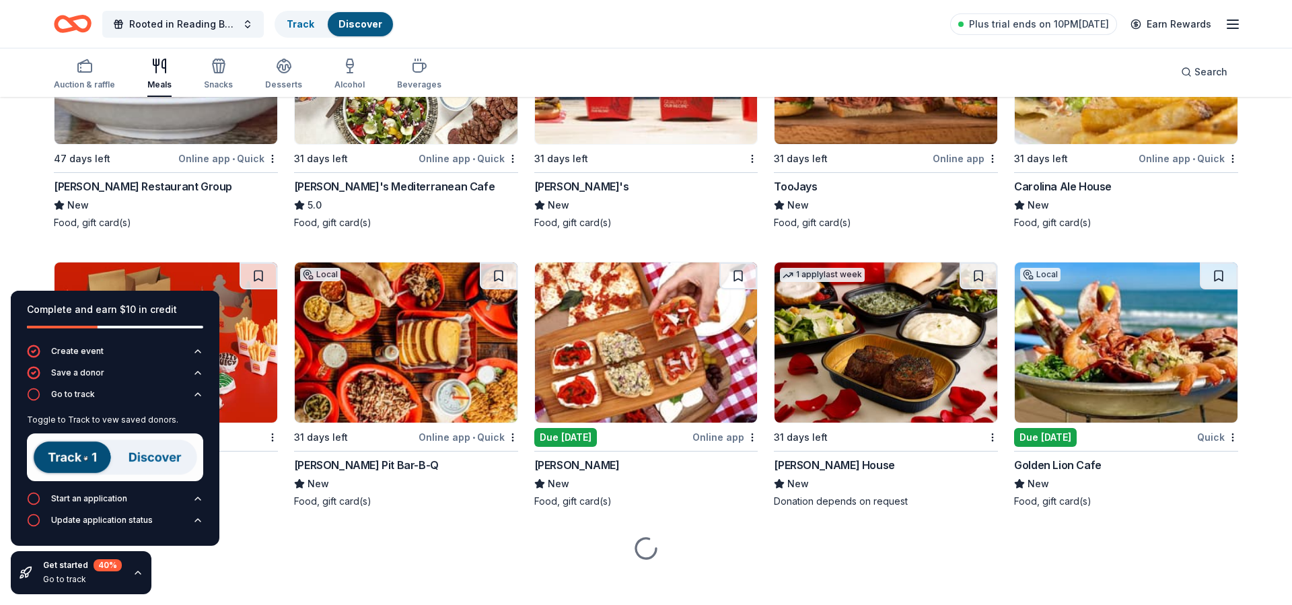
scroll to position [2531, 0]
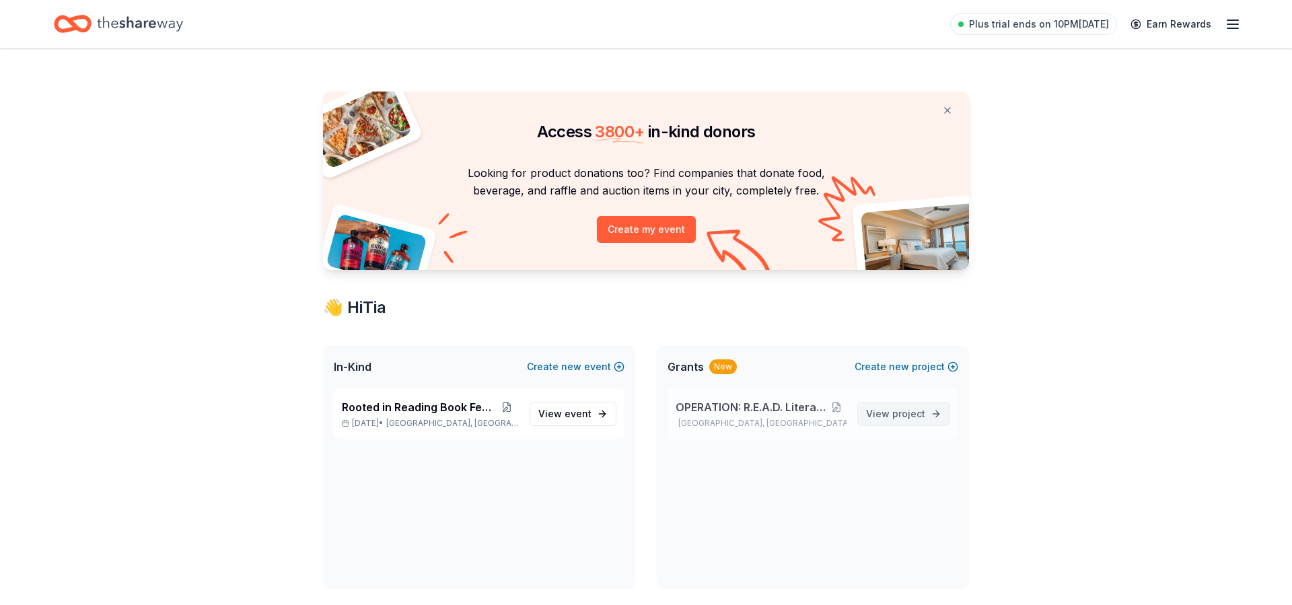
click at [904, 413] on span "project" at bounding box center [908, 413] width 33 height 11
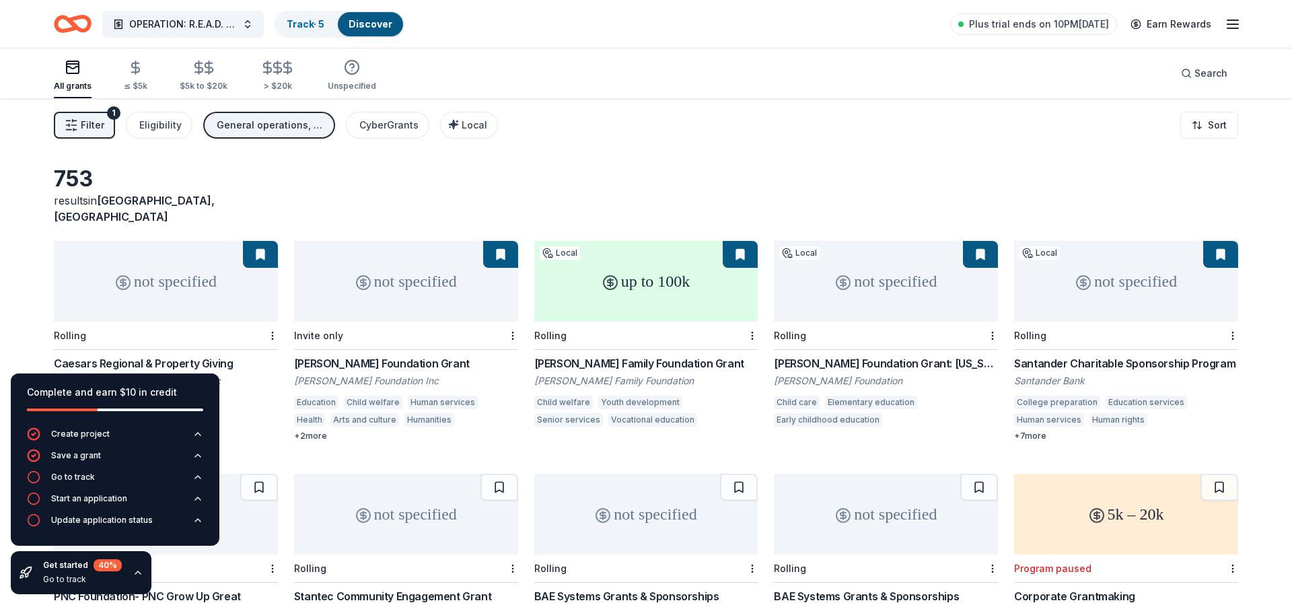
click at [653, 182] on div "753 results in Dania Beach, FL" at bounding box center [646, 195] width 1184 height 59
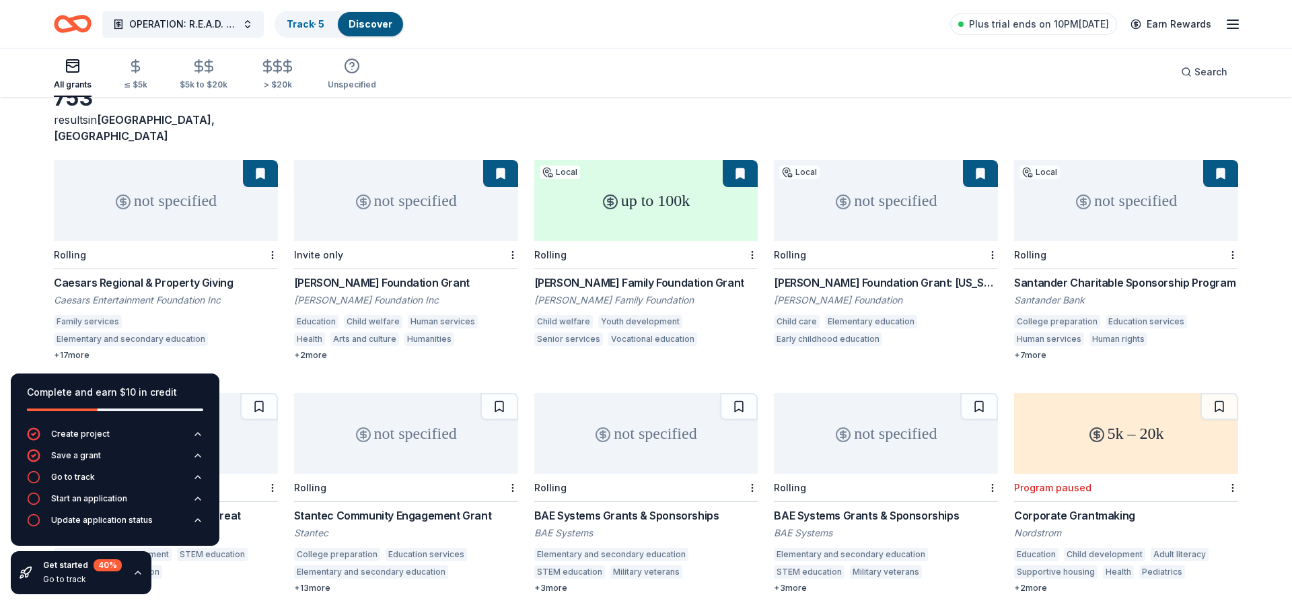
scroll to position [108, 0]
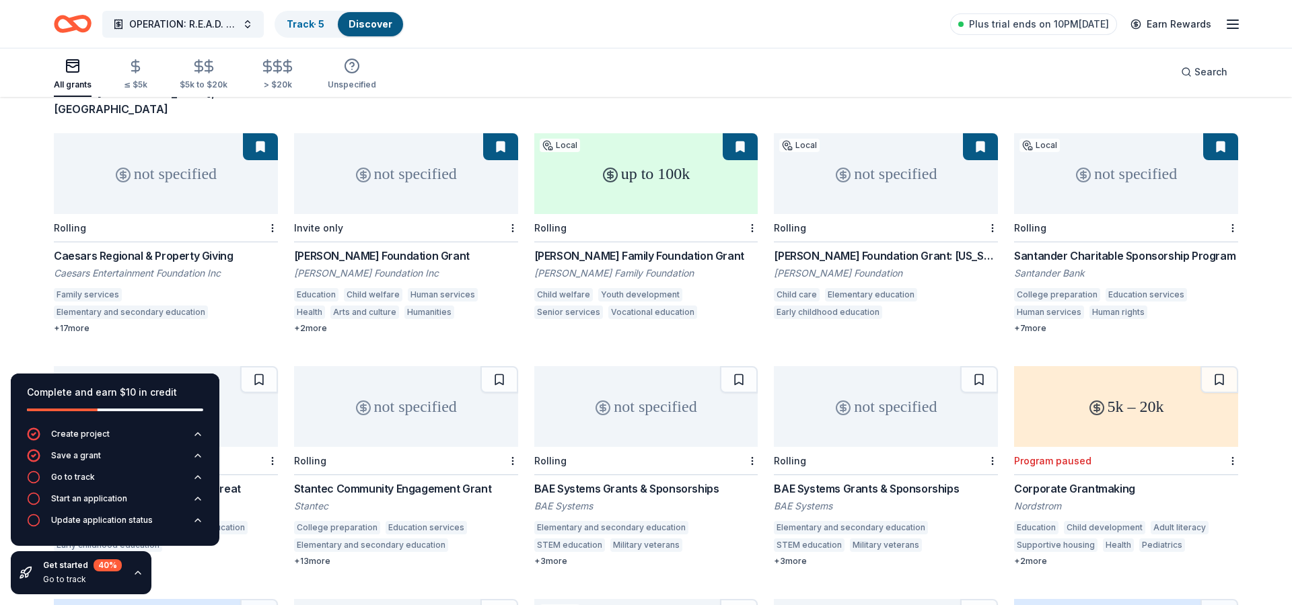
click at [1058, 248] on div "Santander Charitable Sponsorship Program" at bounding box center [1126, 256] width 224 height 16
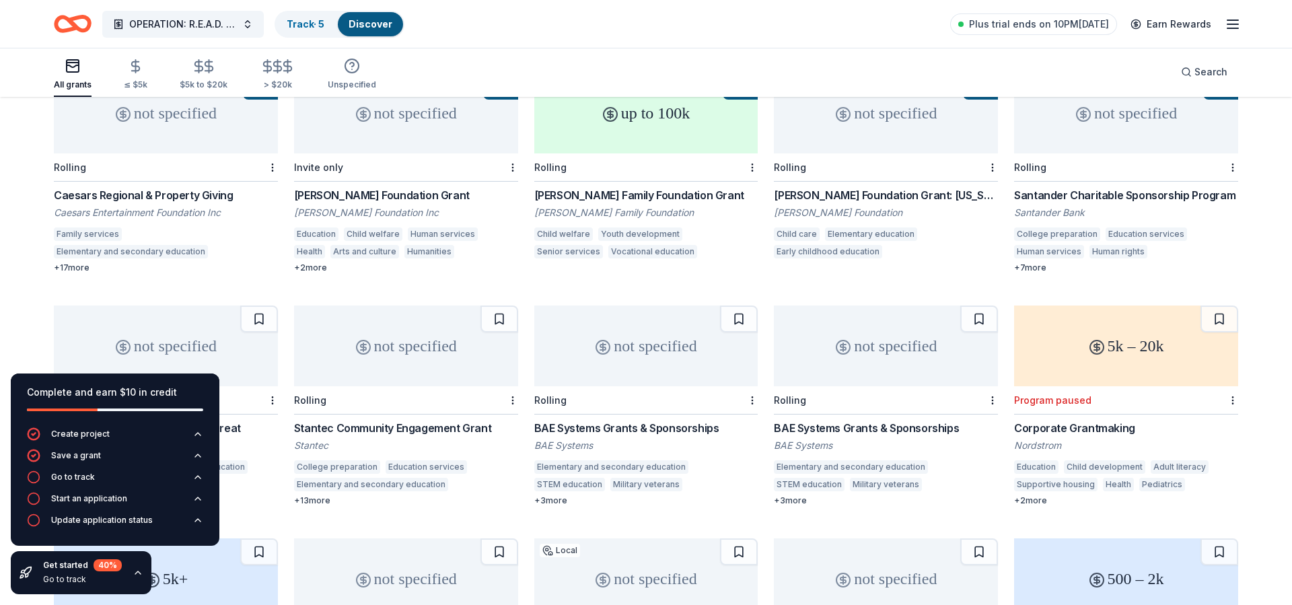
scroll to position [188, 0]
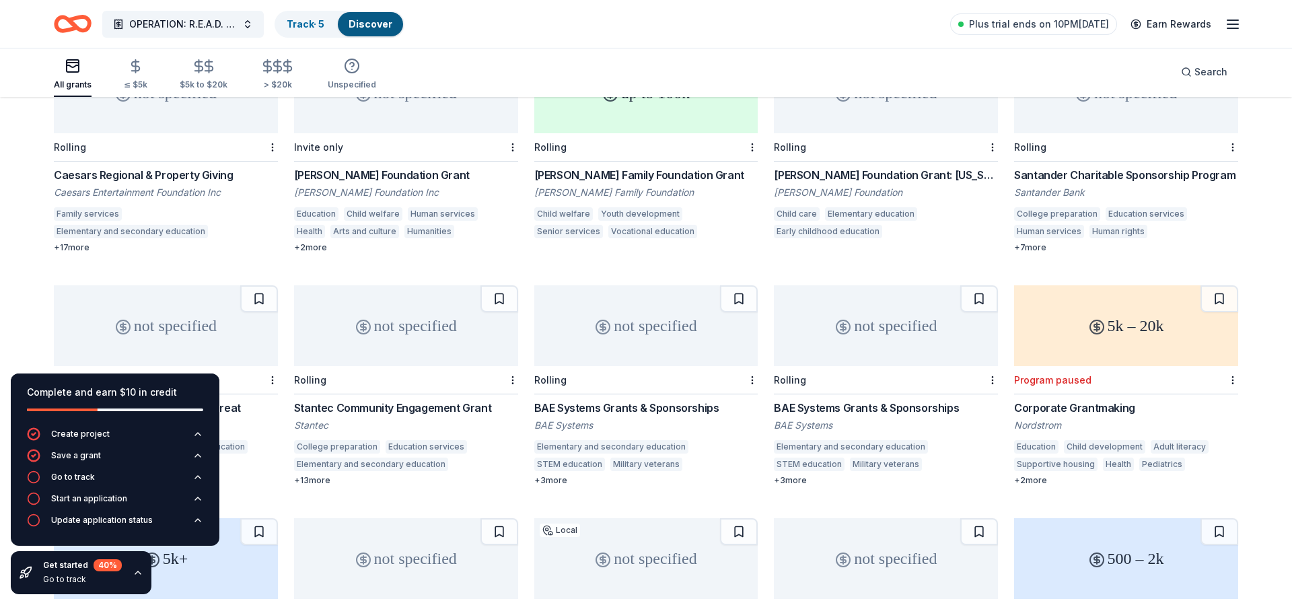
click at [575, 400] on div "BAE Systems Grants & Sponsorships" at bounding box center [646, 408] width 224 height 16
click at [428, 476] on div "not specified Rolling Caesars Regional & Property Giving Caesars Entertainment …" at bounding box center [646, 501] width 1184 height 899
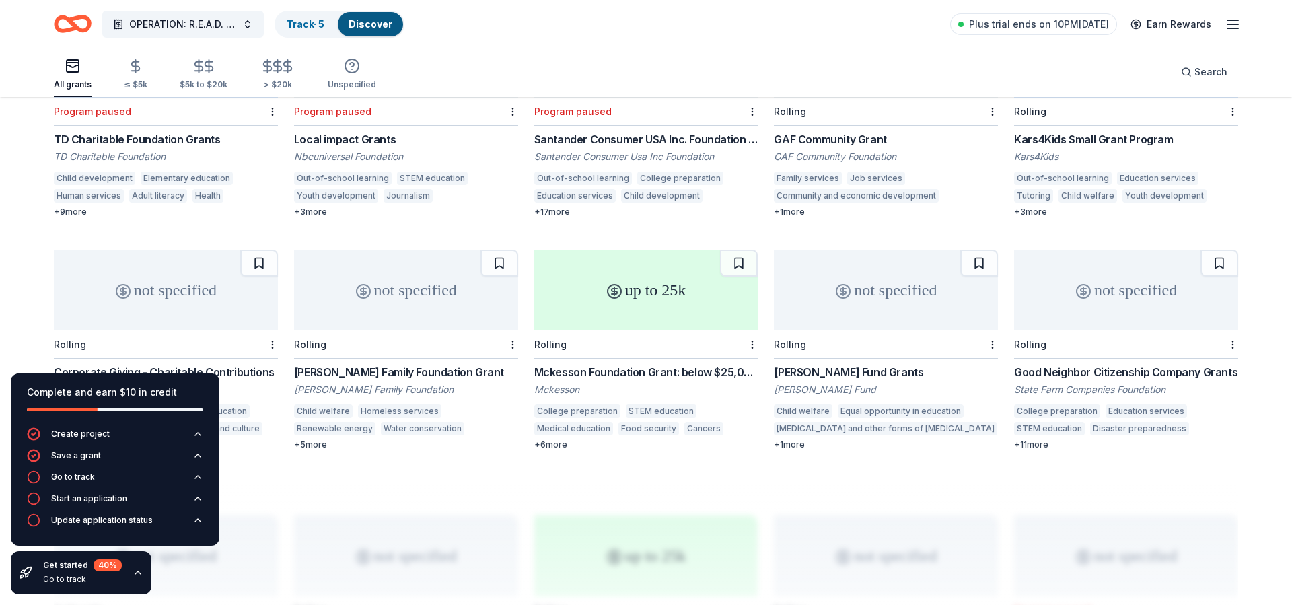
scroll to position [700, 0]
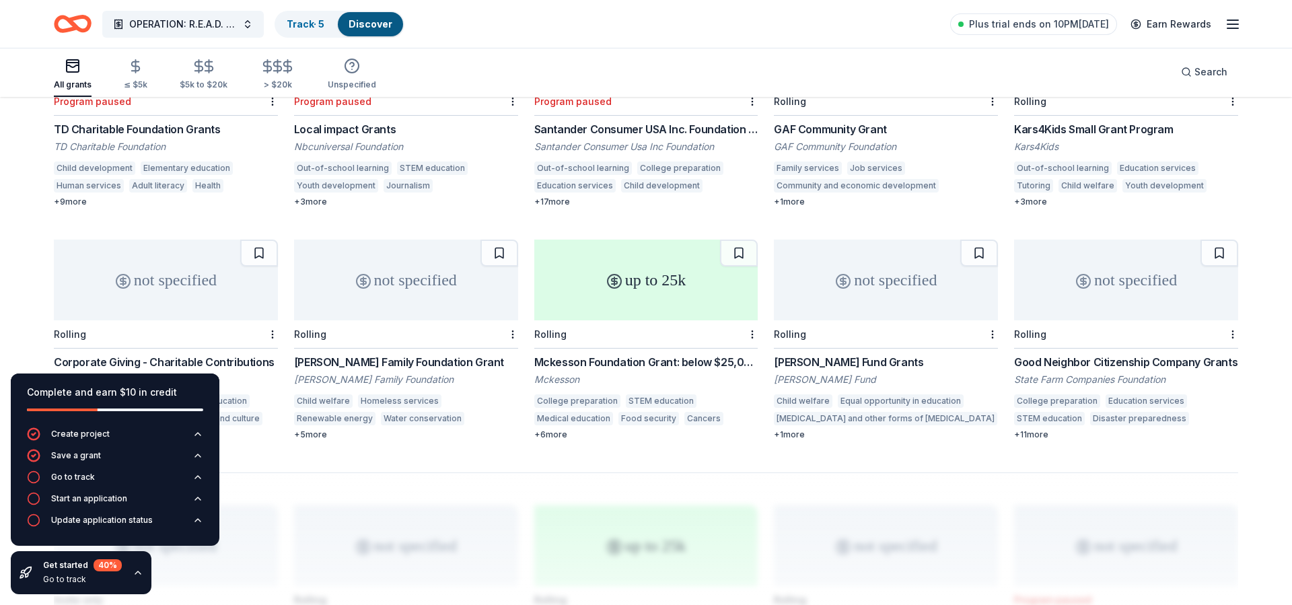
click at [819, 354] on div "[PERSON_NAME] Fund Grants" at bounding box center [886, 362] width 224 height 16
click at [1233, 24] on icon "button" at bounding box center [1233, 24] width 16 height 16
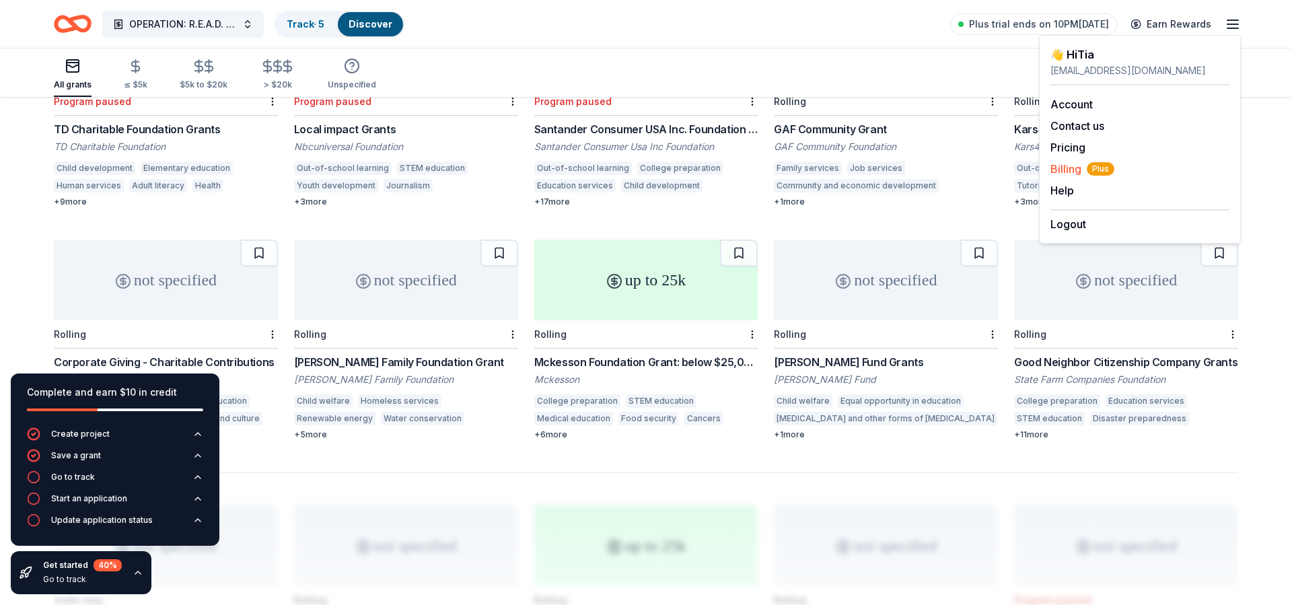
click at [1073, 167] on span "Billing Plus" at bounding box center [1083, 169] width 64 height 16
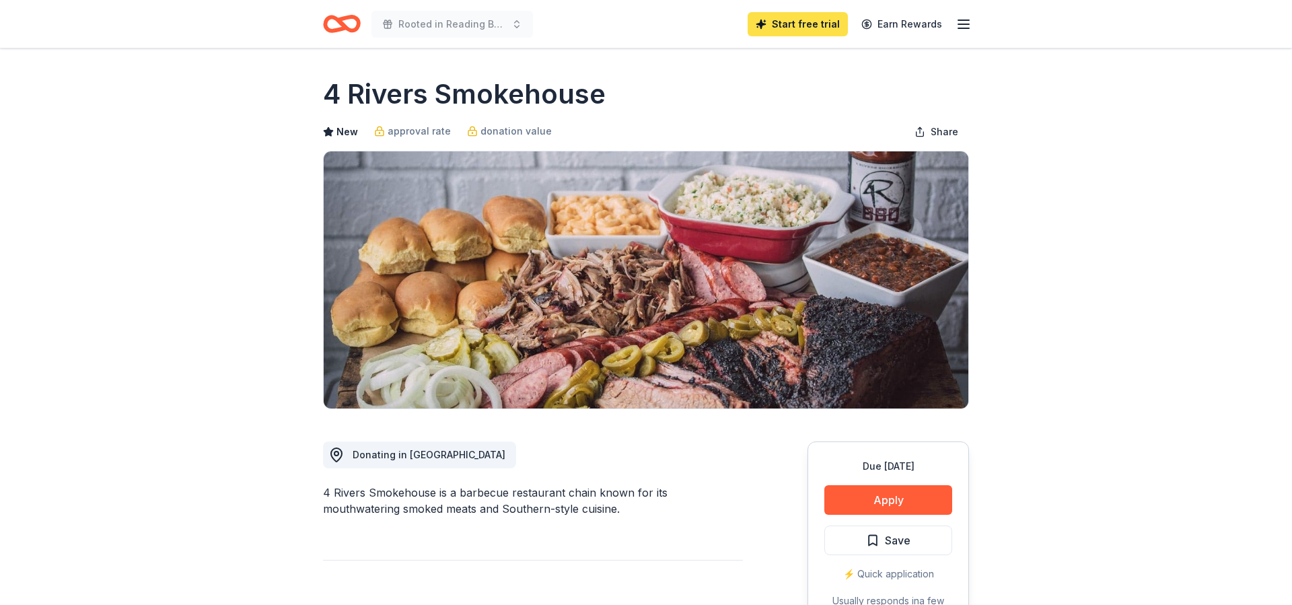
click at [806, 22] on link "Start free trial" at bounding box center [798, 24] width 100 height 24
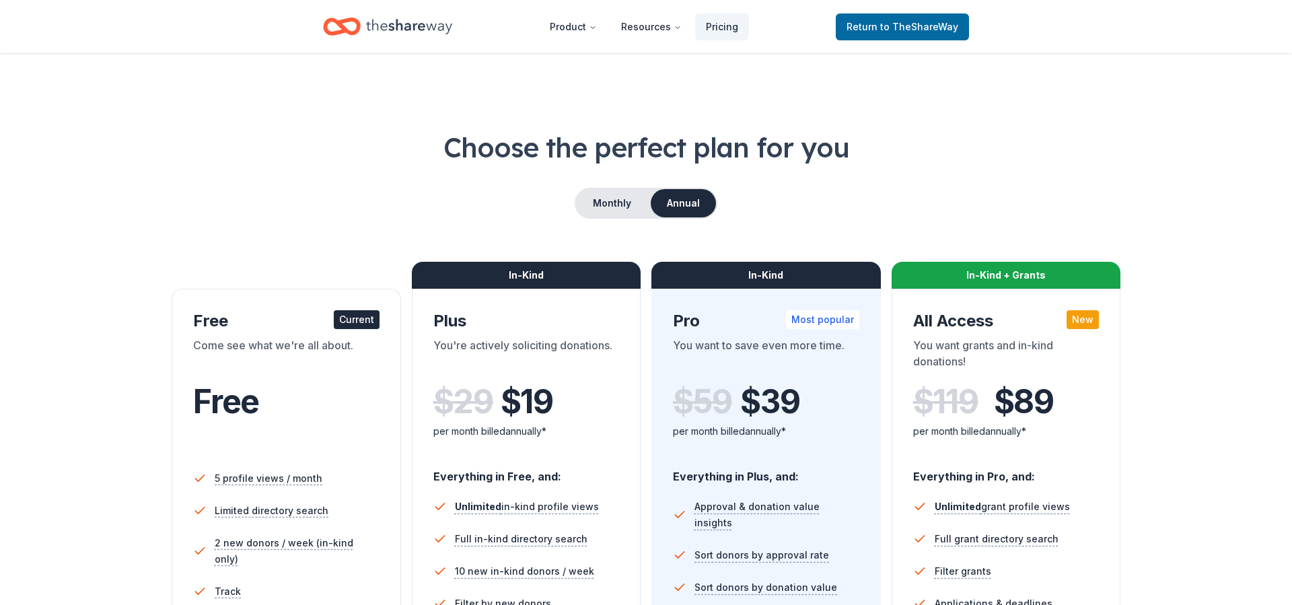
click at [1010, 141] on h1 "Choose the perfect plan for you" at bounding box center [646, 148] width 1184 height 38
click at [616, 198] on button "Monthly" at bounding box center [612, 203] width 72 height 28
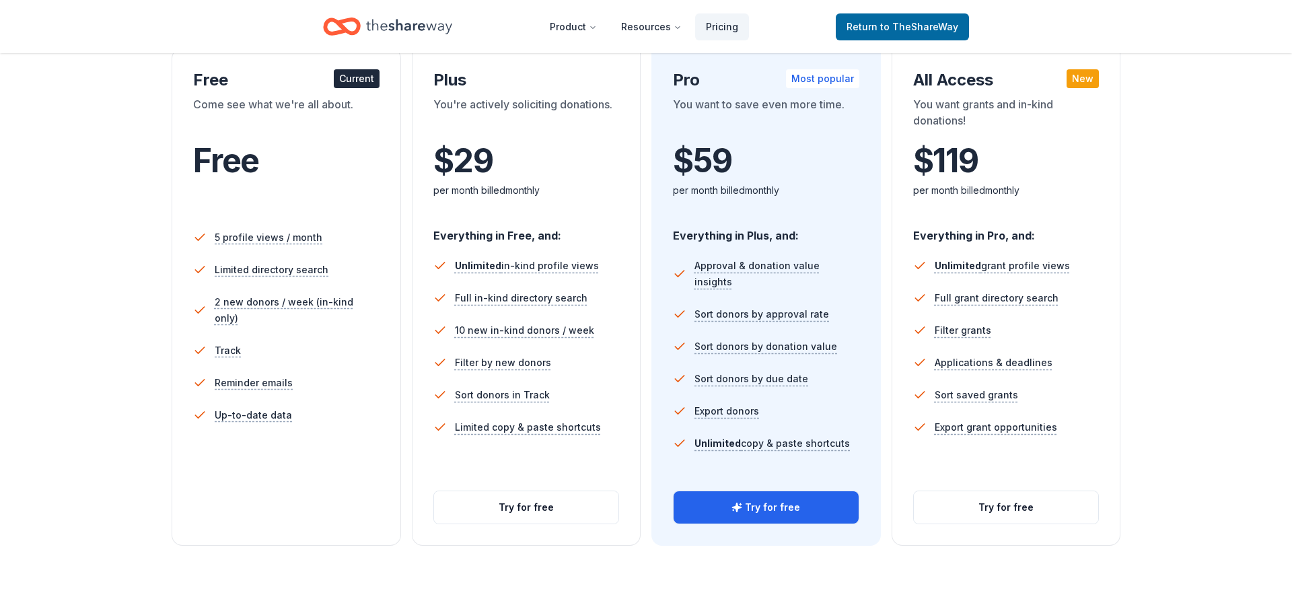
scroll to position [242, 0]
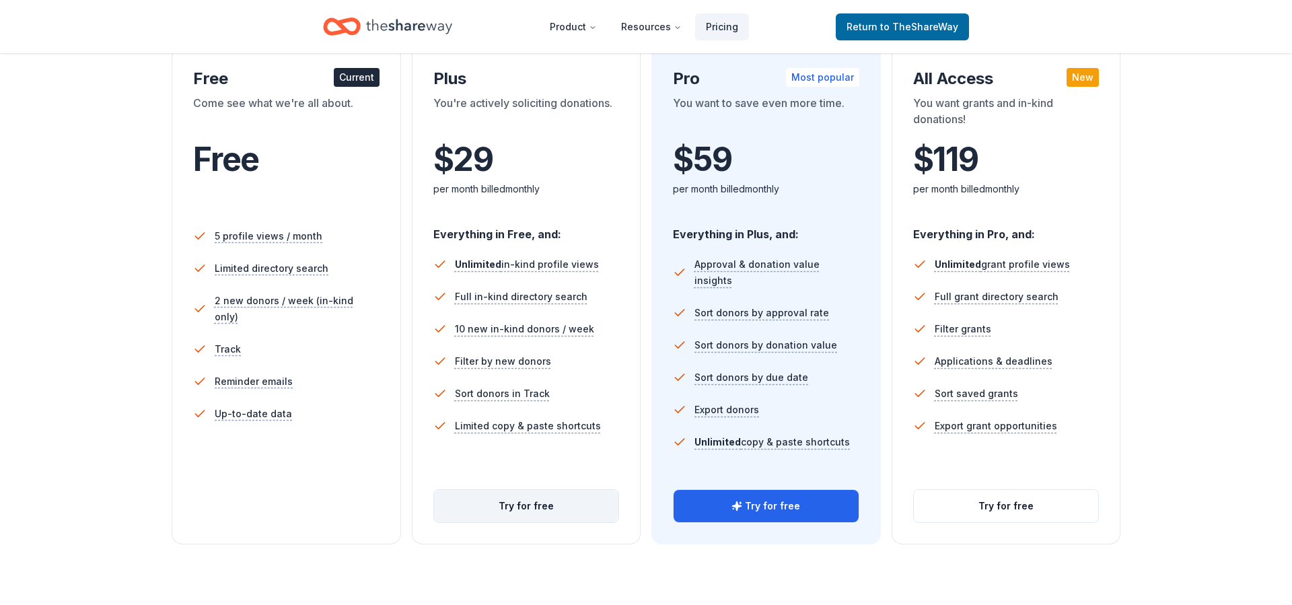
click at [524, 505] on button "Try for free" at bounding box center [526, 506] width 185 height 32
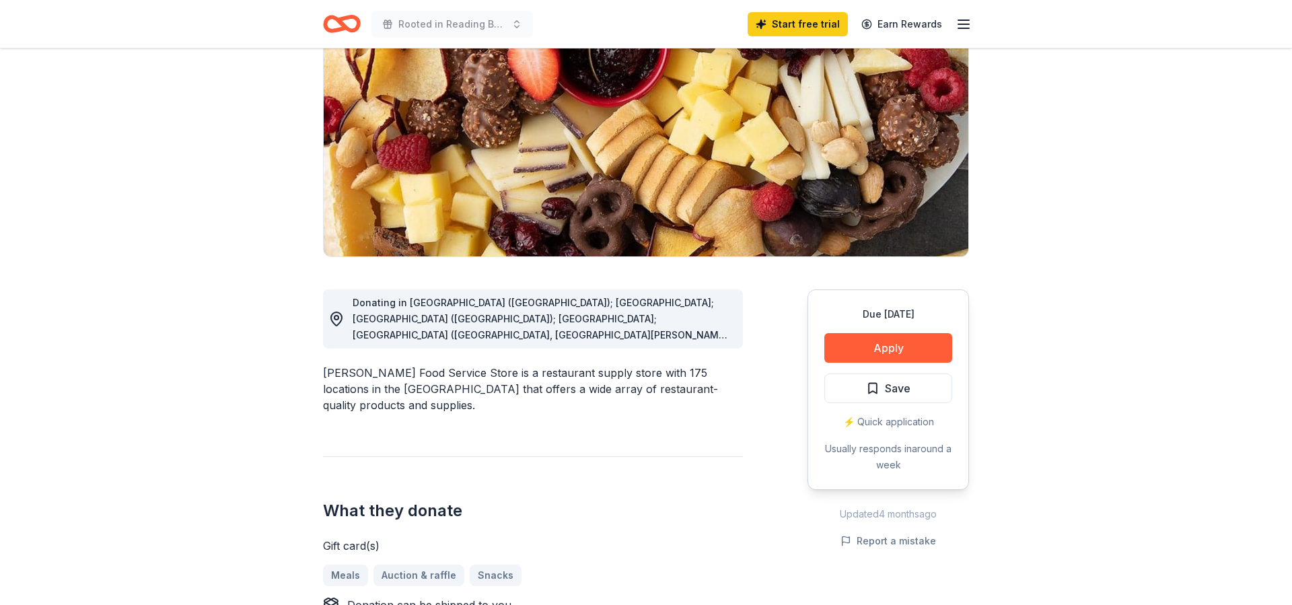
scroll to position [162, 0]
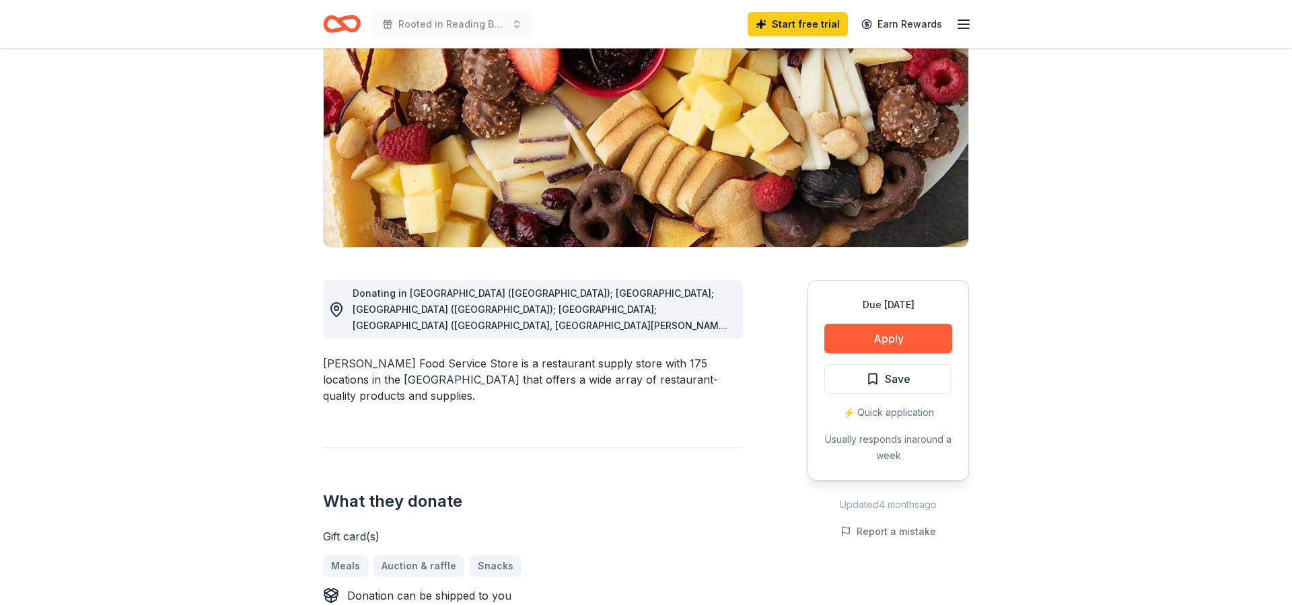
click at [713, 302] on div "Donating in AL (Huntsville); FL; GA (Lithia Springs); IL; IN (Elkhart, Fort Way…" at bounding box center [543, 309] width 380 height 48
click at [616, 292] on span "Donating in AL (Huntsville); FL; GA (Lithia Springs); IL; IN (Elkhart, Fort Way…" at bounding box center [542, 470] width 378 height 367
drag, startPoint x: 0, startPoint y: 0, endPoint x: 619, endPoint y: 448, distance: 763.9
click at [619, 448] on div "What they donate Gift card(s) Meals Auction & raffle Snacks Donation can be shi…" at bounding box center [533, 537] width 420 height 181
click at [860, 340] on button "Apply" at bounding box center [888, 339] width 128 height 30
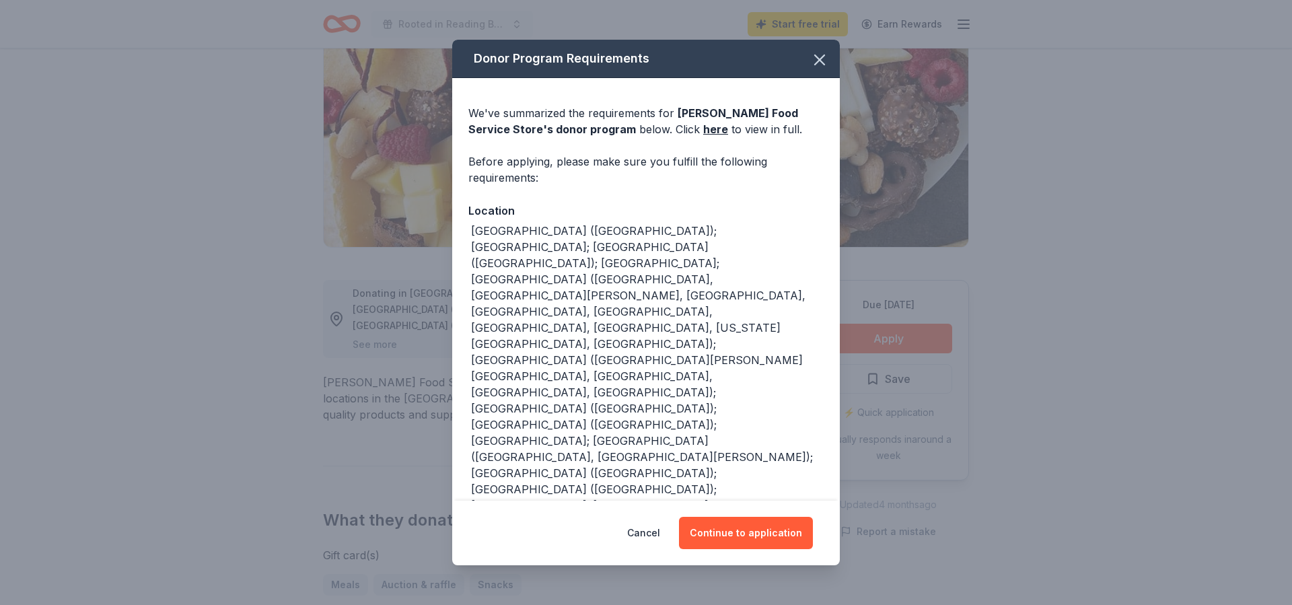
click at [746, 406] on div "We've summarized the requirements for Gordon Food Service Store 's donor progra…" at bounding box center [646, 549] width 388 height 942
click at [745, 532] on button "Continue to application" at bounding box center [746, 533] width 134 height 32
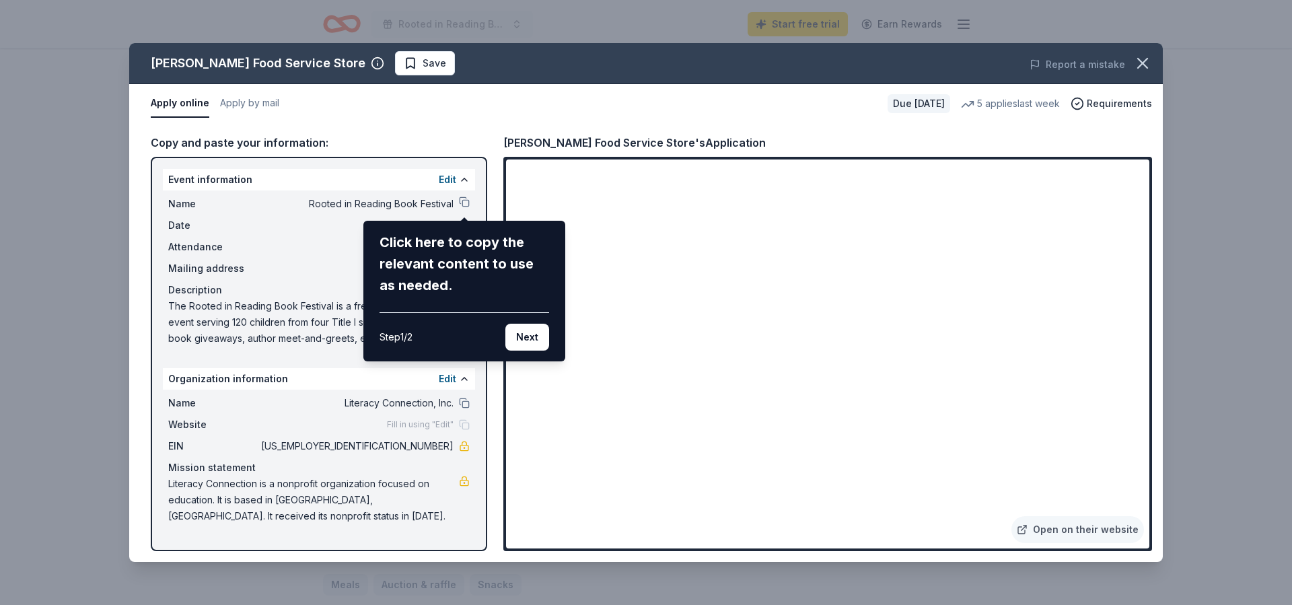
click at [1053, 359] on div "Gordon Food Service Store Save Report a mistake Apply online Apply by mail Due …" at bounding box center [646, 302] width 1034 height 519
click at [886, 516] on div "Gordon Food Service Store Save Report a mistake Apply online Apply by mail Due …" at bounding box center [646, 302] width 1034 height 519
drag, startPoint x: 619, startPoint y: 448, endPoint x: 1093, endPoint y: 400, distance: 476.2
click at [1093, 400] on div "Gordon Food Service Store Save Report a mistake Apply online Apply by mail Due …" at bounding box center [646, 302] width 1034 height 519
click at [760, 236] on div "Gordon Food Service Store Save Report a mistake Apply online Apply by mail Due …" at bounding box center [646, 302] width 1034 height 519
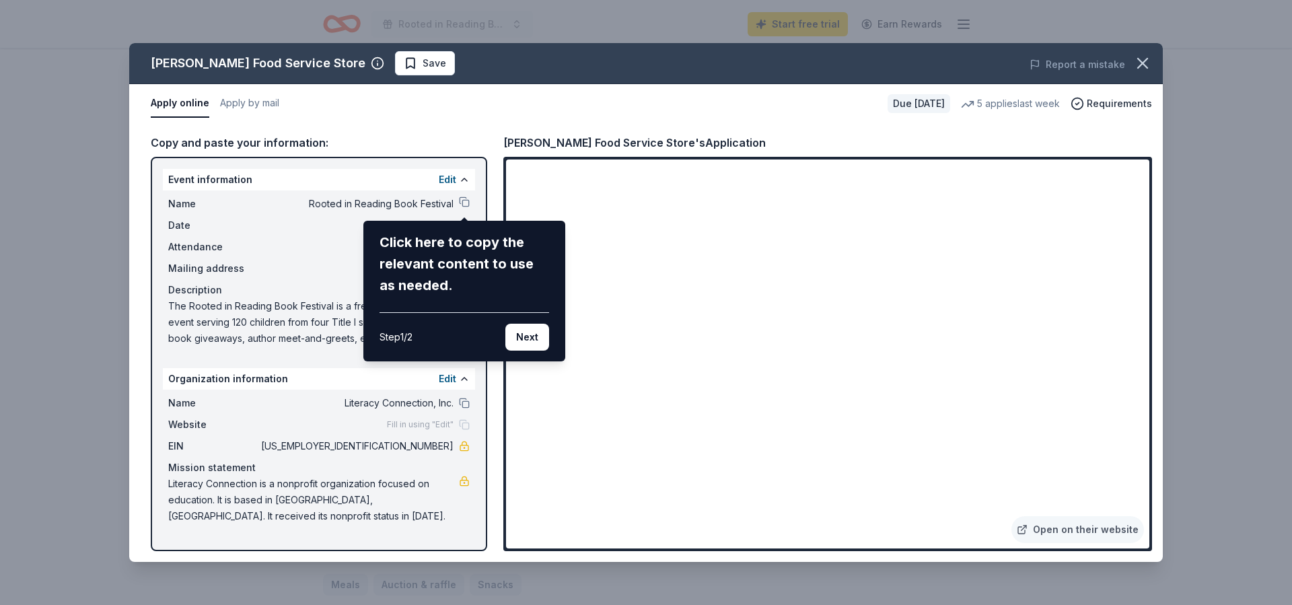
click at [527, 332] on button "Next" at bounding box center [527, 337] width 44 height 27
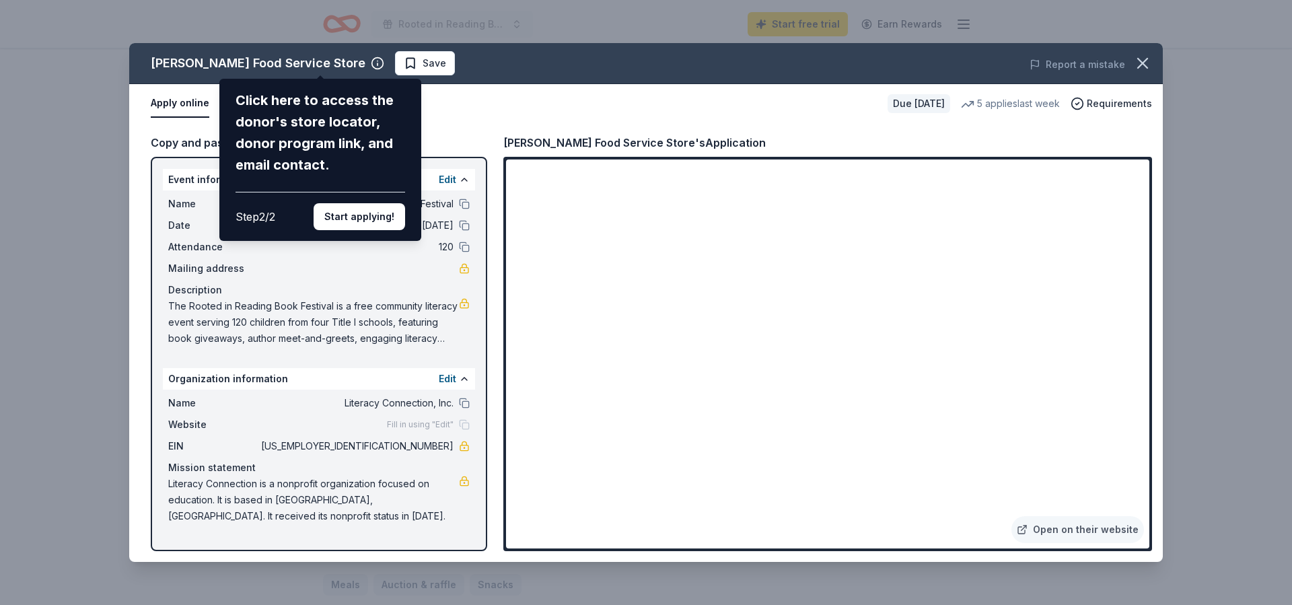
click at [383, 203] on button "Start applying!" at bounding box center [360, 216] width 92 height 27
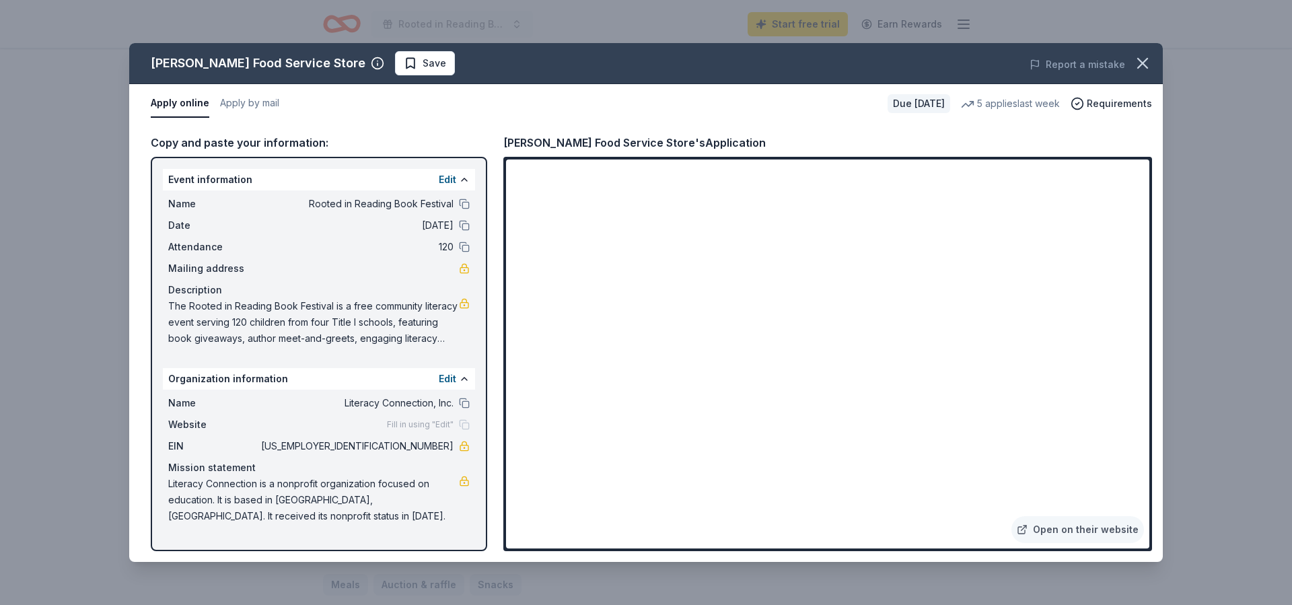
click at [781, 236] on div "Gordon Food Service Store Save Report a mistake Apply online Apply by mail Due …" at bounding box center [646, 302] width 1034 height 519
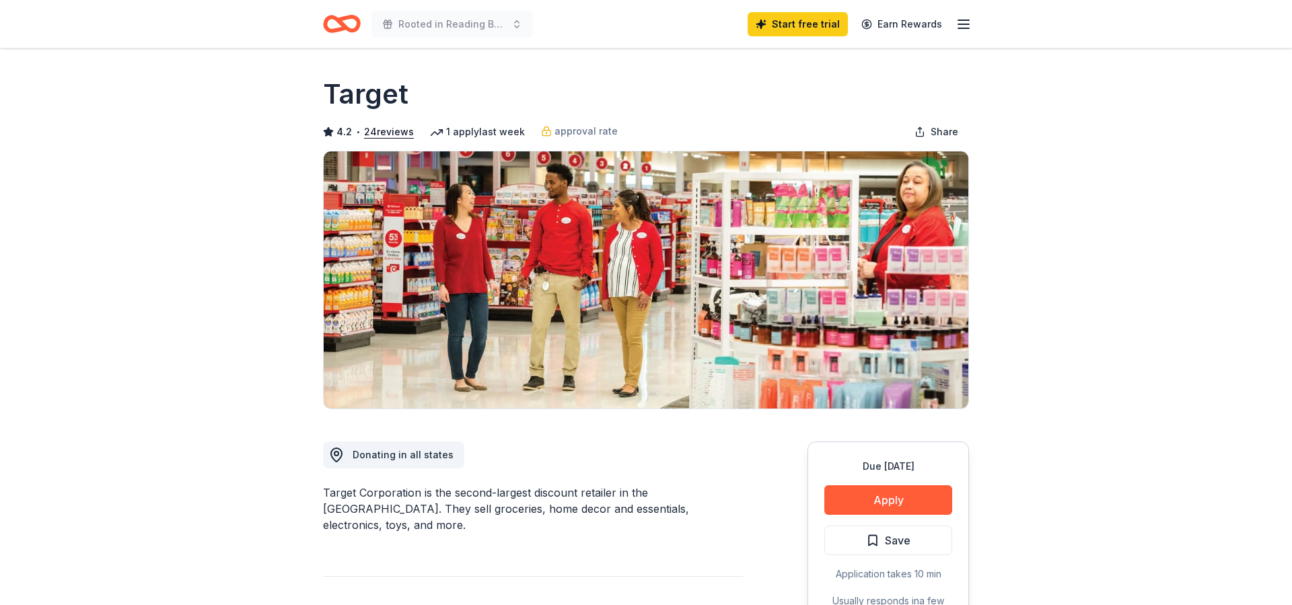
click at [893, 500] on button "Apply" at bounding box center [888, 500] width 128 height 30
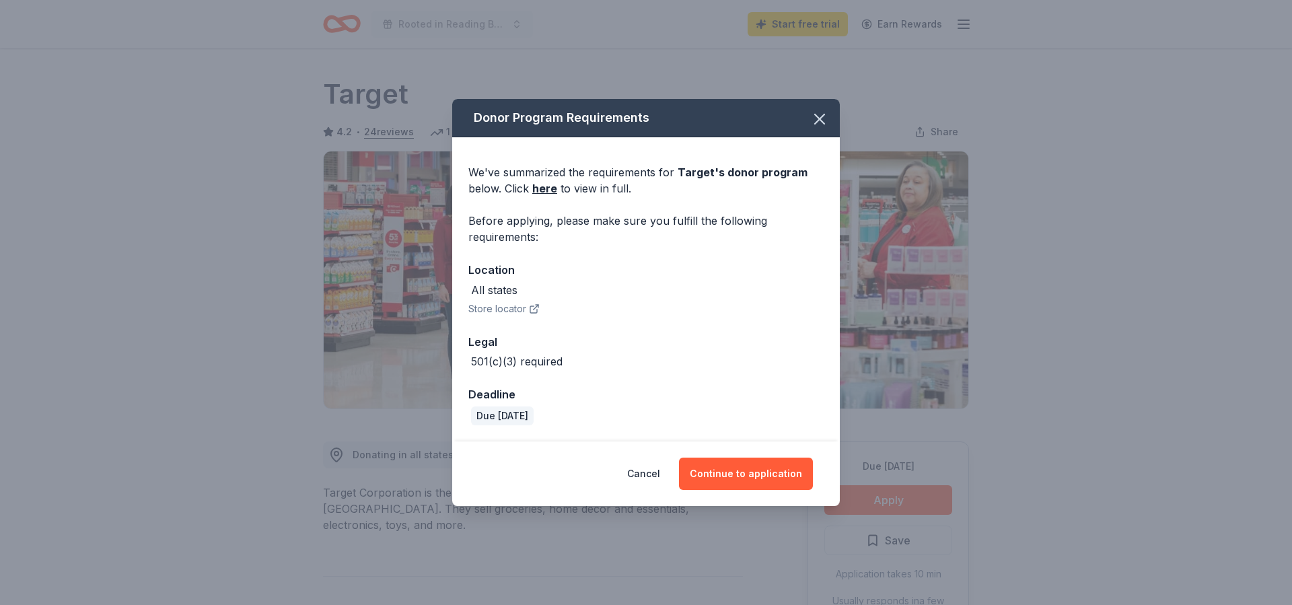
click at [744, 470] on button "Continue to application" at bounding box center [746, 474] width 134 height 32
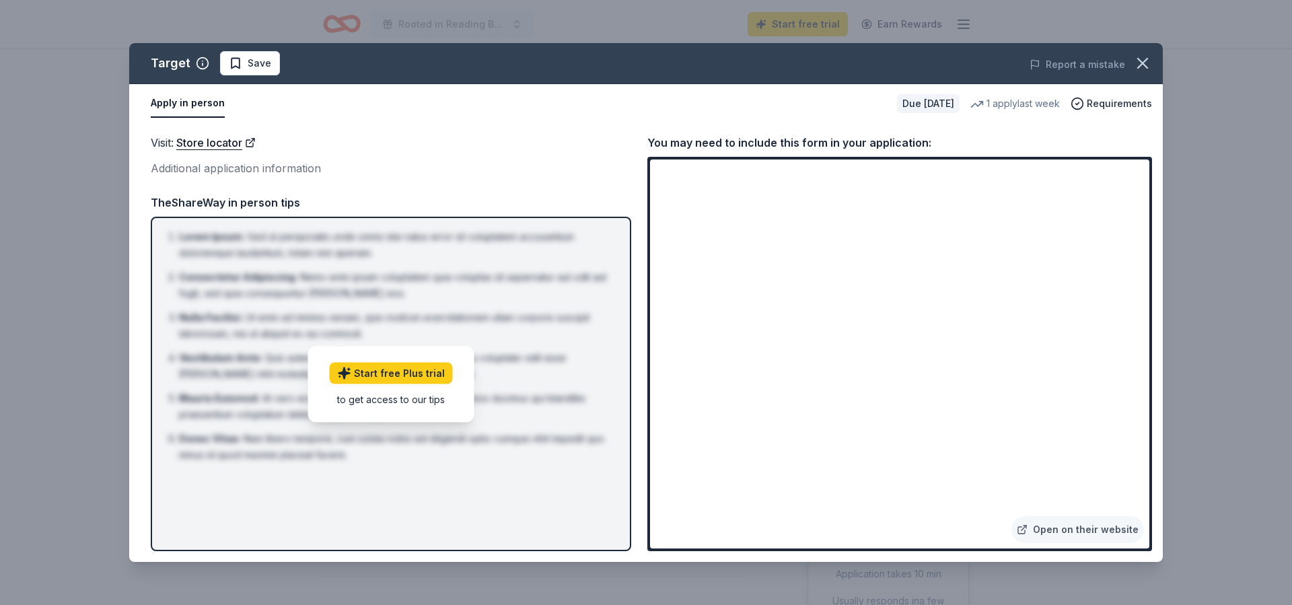
click at [421, 372] on link "Start free Plus trial" at bounding box center [391, 373] width 123 height 22
click at [1144, 66] on icon "button" at bounding box center [1142, 63] width 19 height 19
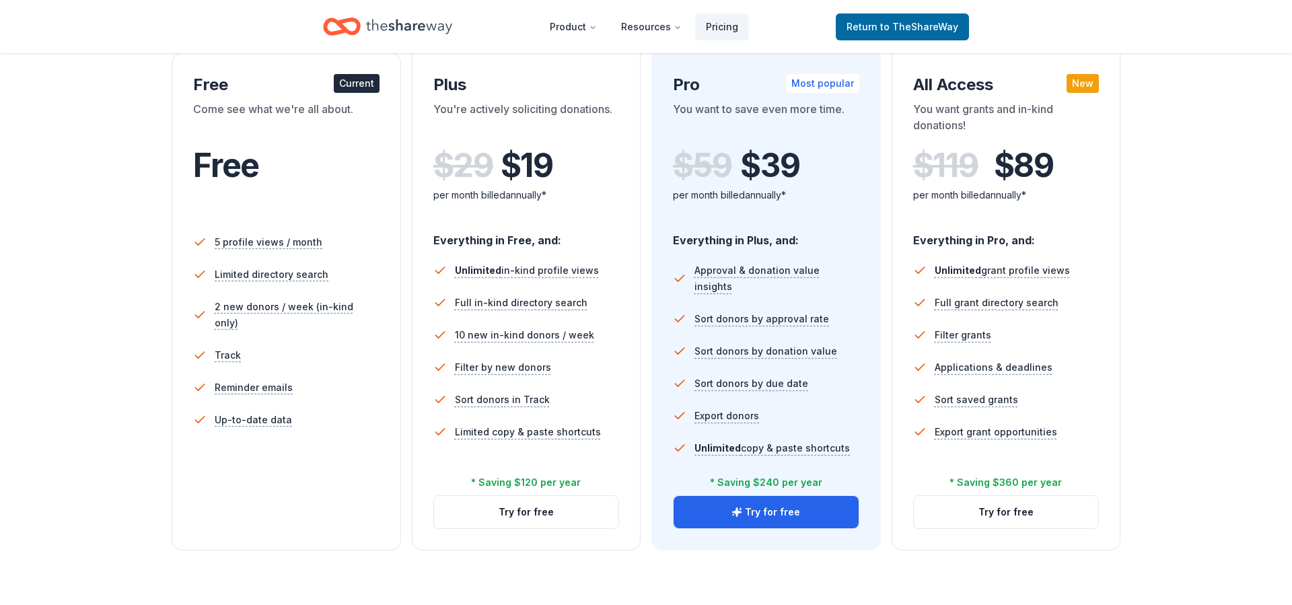
scroll to position [242, 0]
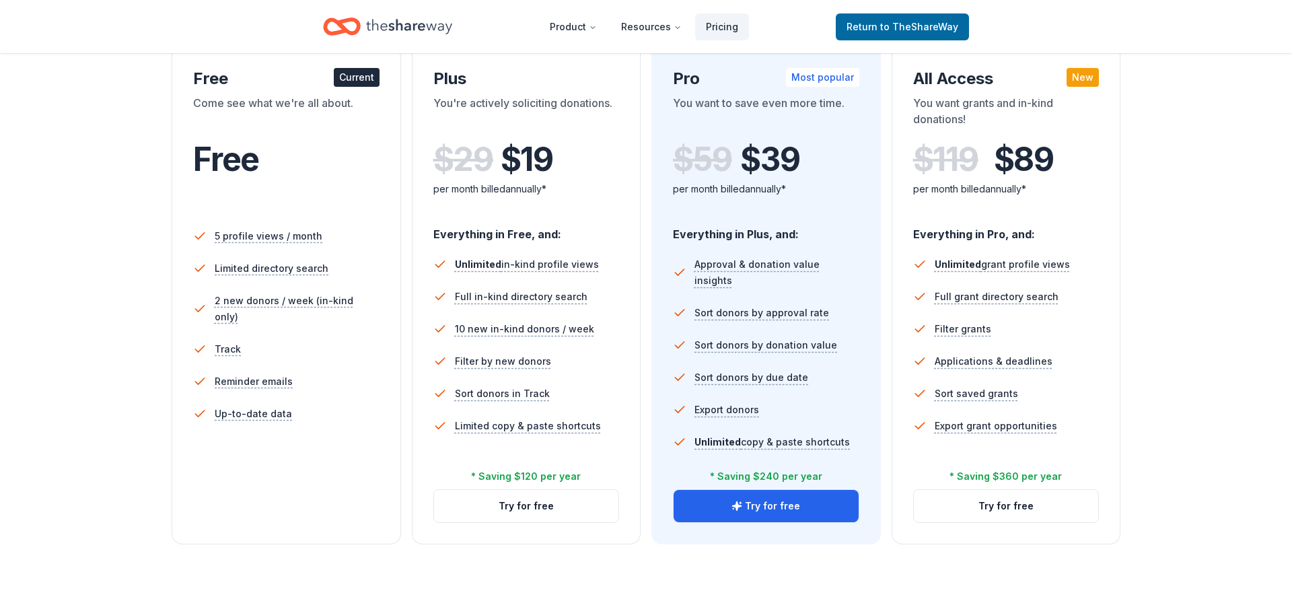
click at [525, 506] on button "Try for free" at bounding box center [526, 506] width 185 height 32
click at [546, 496] on button "Try for free" at bounding box center [526, 506] width 185 height 32
click at [884, 22] on span "to TheShareWay" at bounding box center [919, 26] width 78 height 11
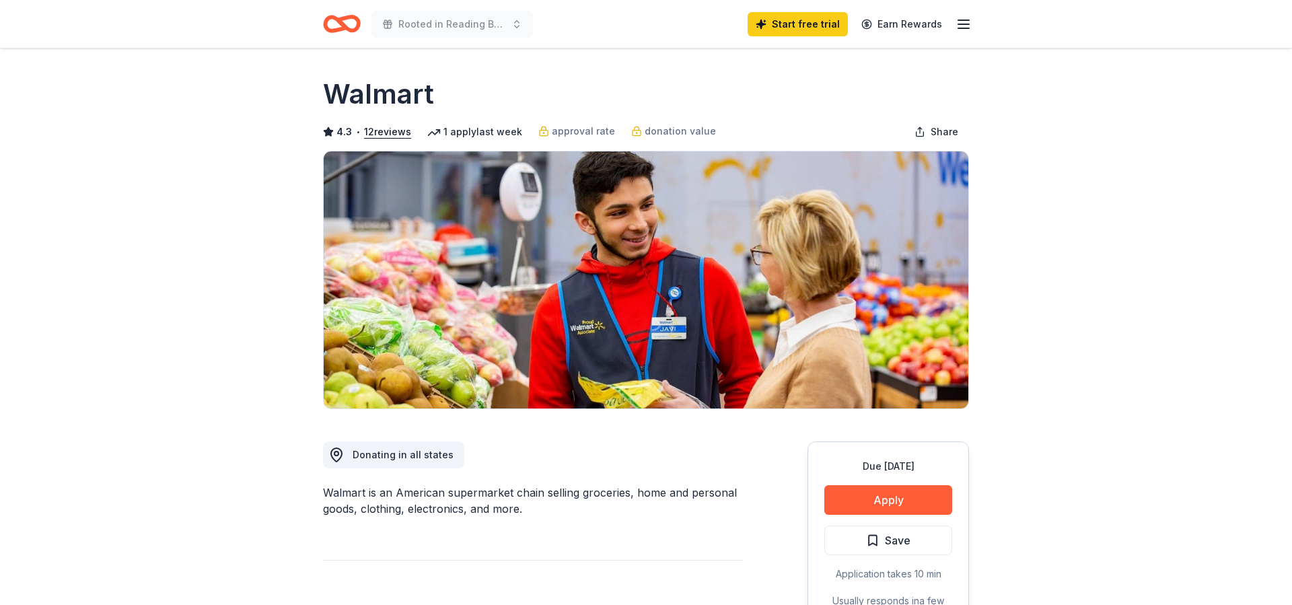
click at [886, 495] on button "Apply" at bounding box center [888, 500] width 128 height 30
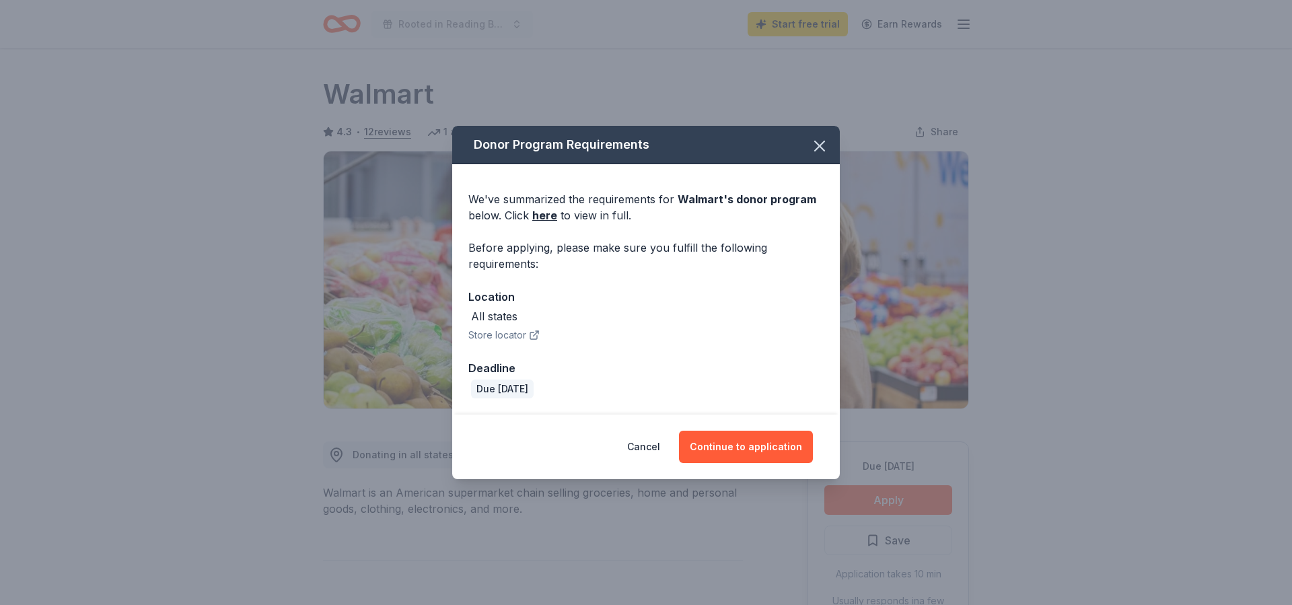
click at [736, 442] on button "Continue to application" at bounding box center [746, 447] width 134 height 32
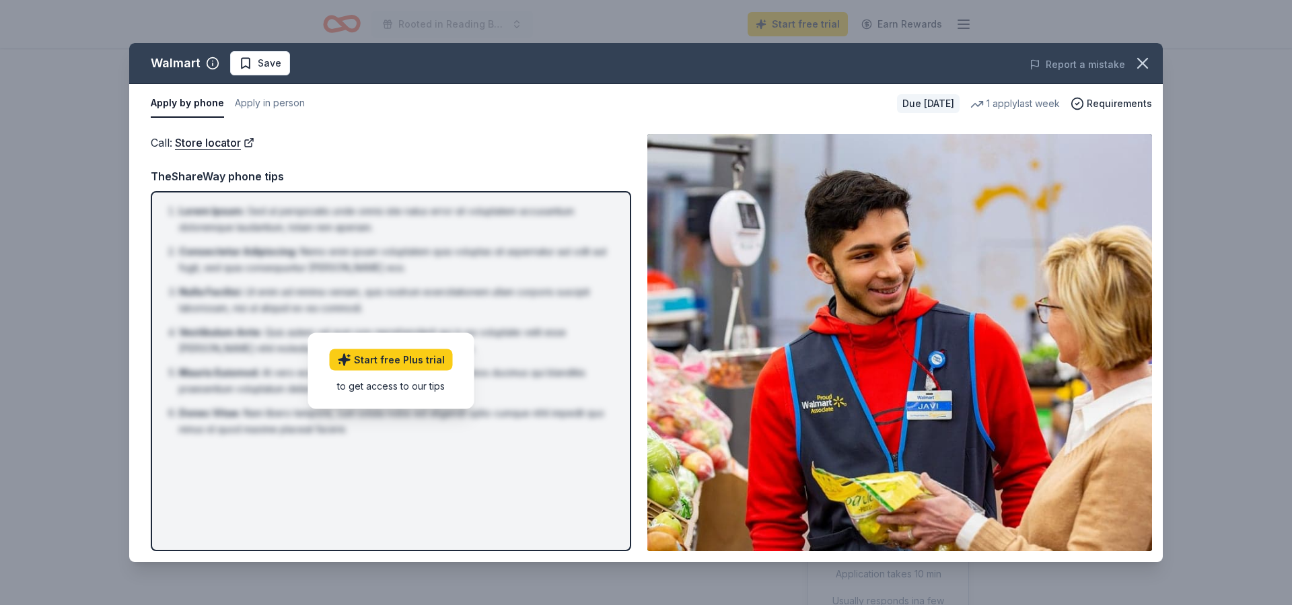
drag, startPoint x: 0, startPoint y: 0, endPoint x: 760, endPoint y: 349, distance: 836.2
click at [760, 349] on img at bounding box center [899, 342] width 505 height 417
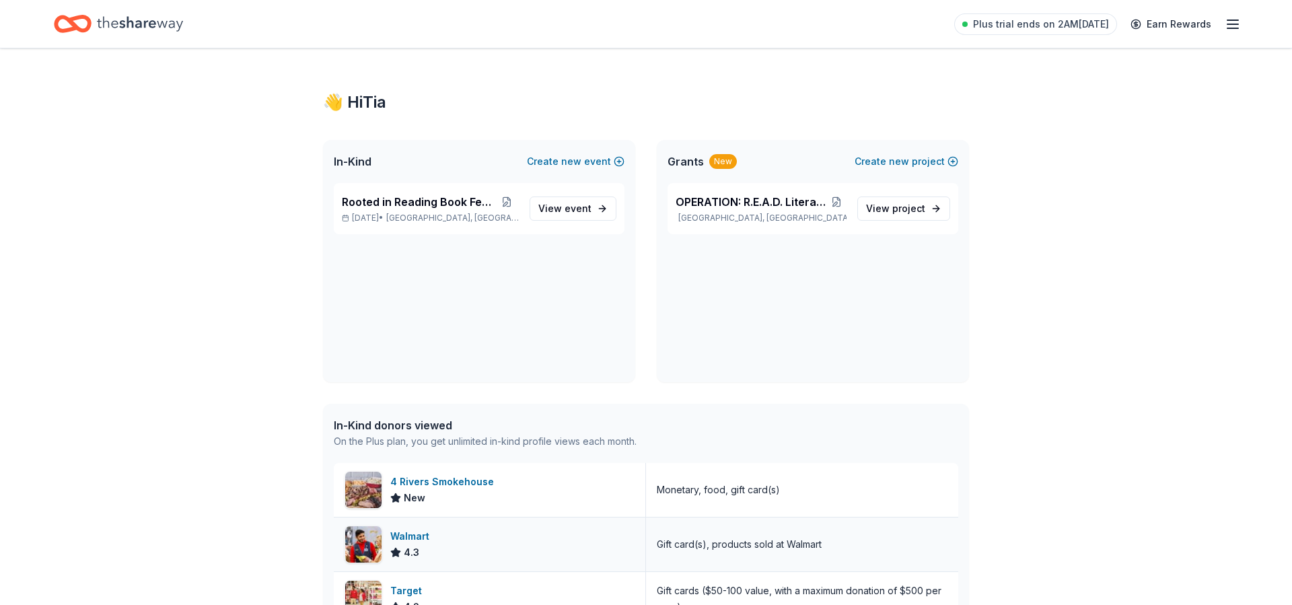
click at [406, 536] on div "Walmart" at bounding box center [412, 536] width 44 height 16
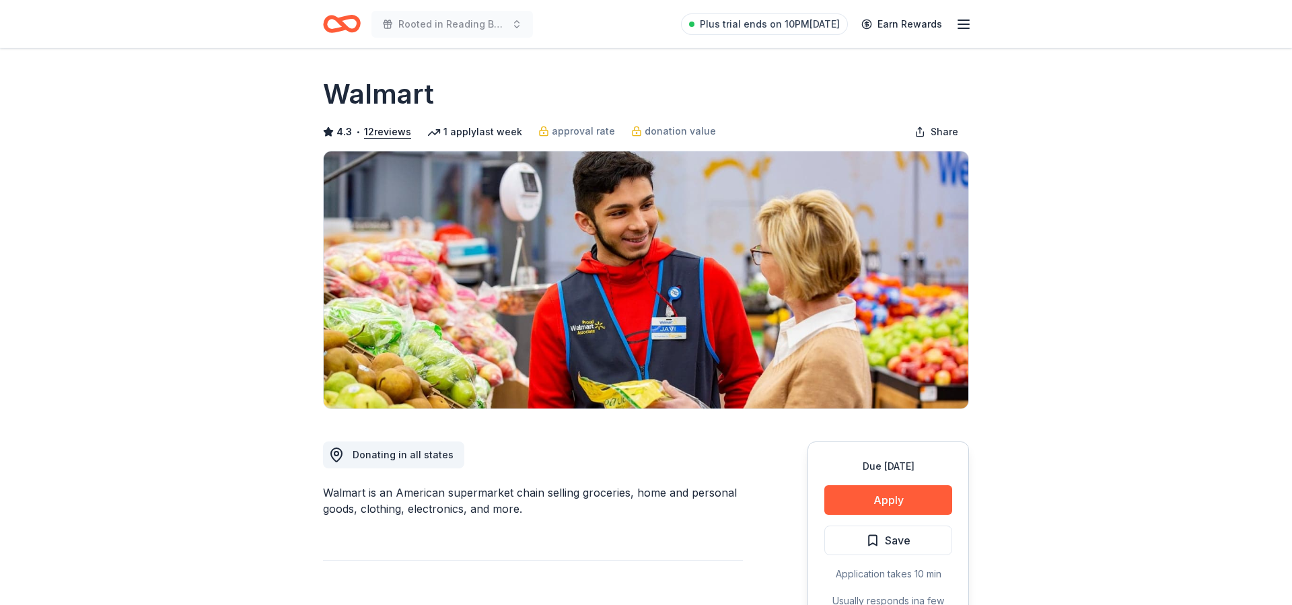
click at [886, 501] on button "Apply" at bounding box center [888, 500] width 128 height 30
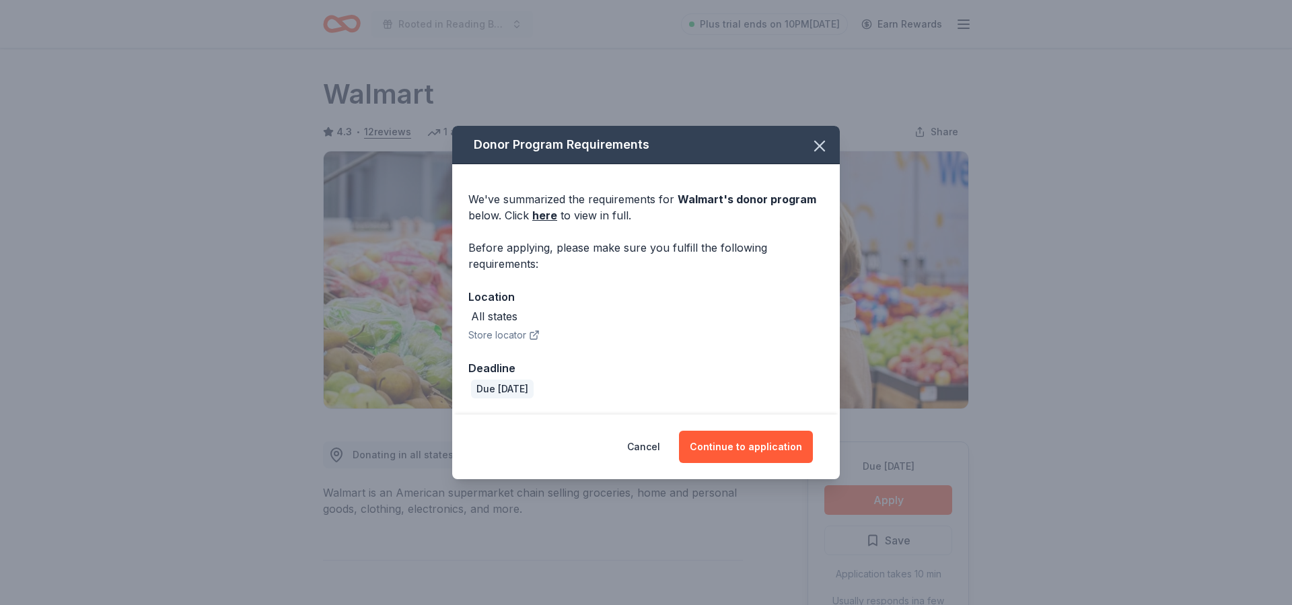
click at [782, 447] on button "Continue to application" at bounding box center [746, 447] width 134 height 32
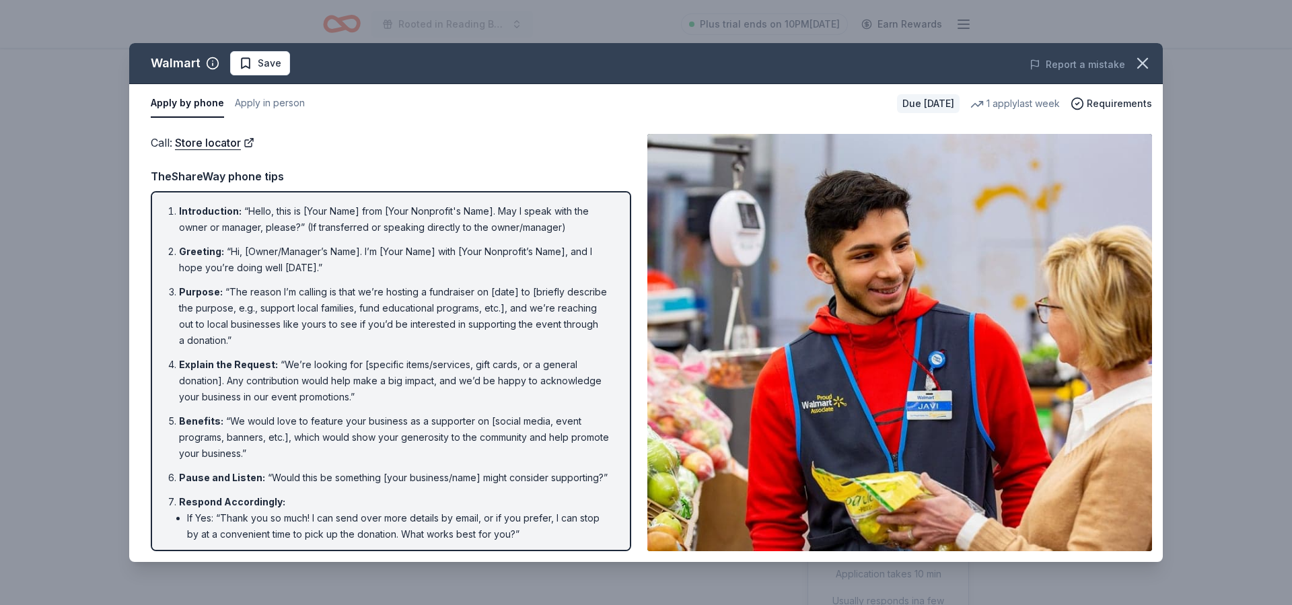
drag, startPoint x: 0, startPoint y: 0, endPoint x: 631, endPoint y: 173, distance: 653.9
click at [631, 173] on div "TheShareWay phone tips" at bounding box center [391, 176] width 481 height 17
drag, startPoint x: 631, startPoint y: 173, endPoint x: 635, endPoint y: 199, distance: 26.7
click at [635, 199] on div "Call : Store locator Call : Store locator TheShareWay phone tips Introduction :…" at bounding box center [646, 342] width 1034 height 439
drag, startPoint x: 635, startPoint y: 199, endPoint x: 415, endPoint y: 238, distance: 223.4
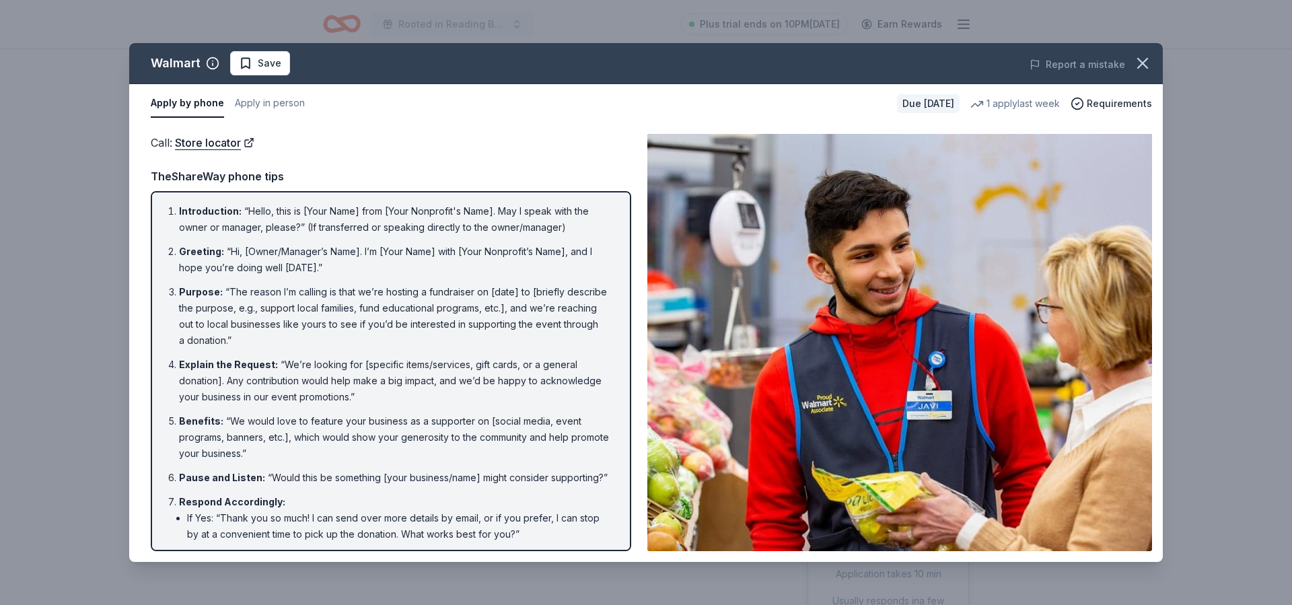
click at [415, 238] on ol "Introduction : “Hello, this is [Your Name] from [Your Nonprofit's Name]. May I …" at bounding box center [391, 419] width 456 height 433
drag, startPoint x: 415, startPoint y: 238, endPoint x: 427, endPoint y: 223, distance: 19.1
click at [427, 223] on li "Introduction : “Hello, this is [Your Name] from [Your Nonprofit's Name]. May I …" at bounding box center [395, 219] width 432 height 32
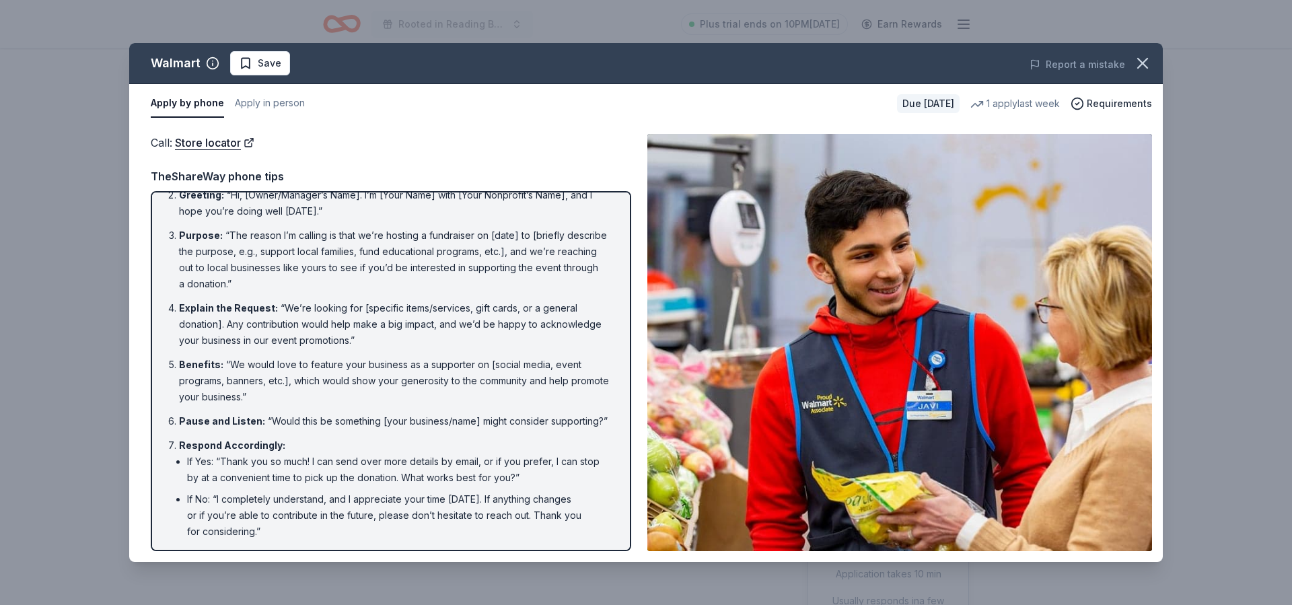
scroll to position [98, 0]
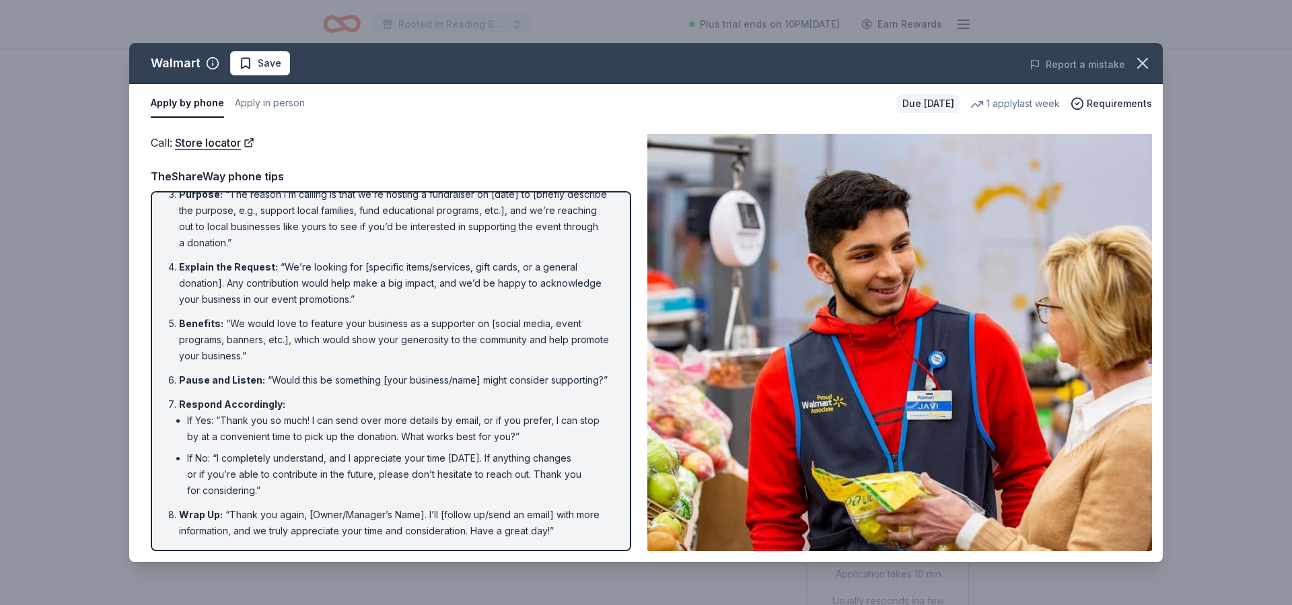
click at [1141, 64] on icon "button" at bounding box center [1142, 63] width 9 height 9
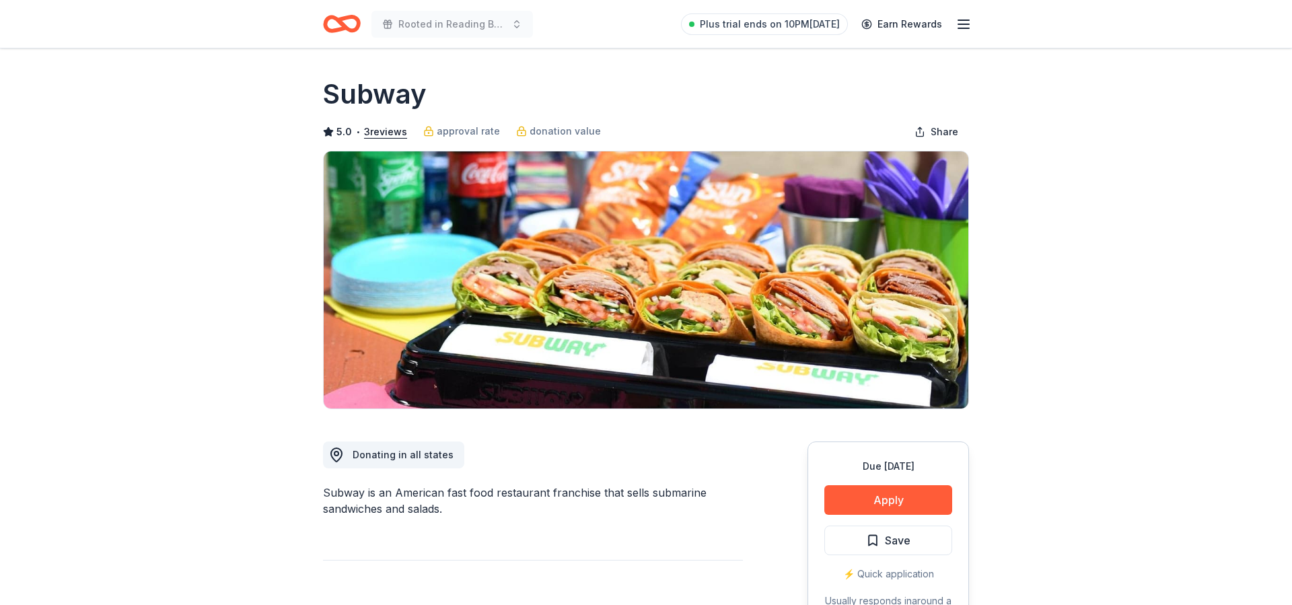
click at [907, 501] on button "Apply" at bounding box center [888, 500] width 128 height 30
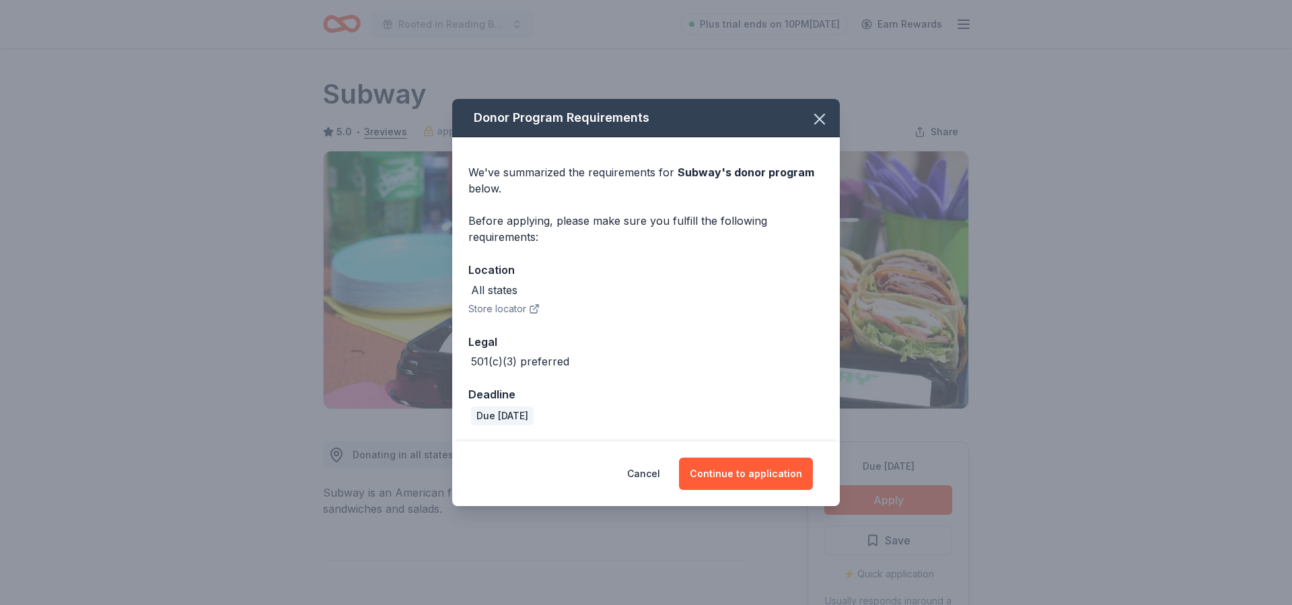
click at [763, 474] on button "Continue to application" at bounding box center [746, 474] width 134 height 32
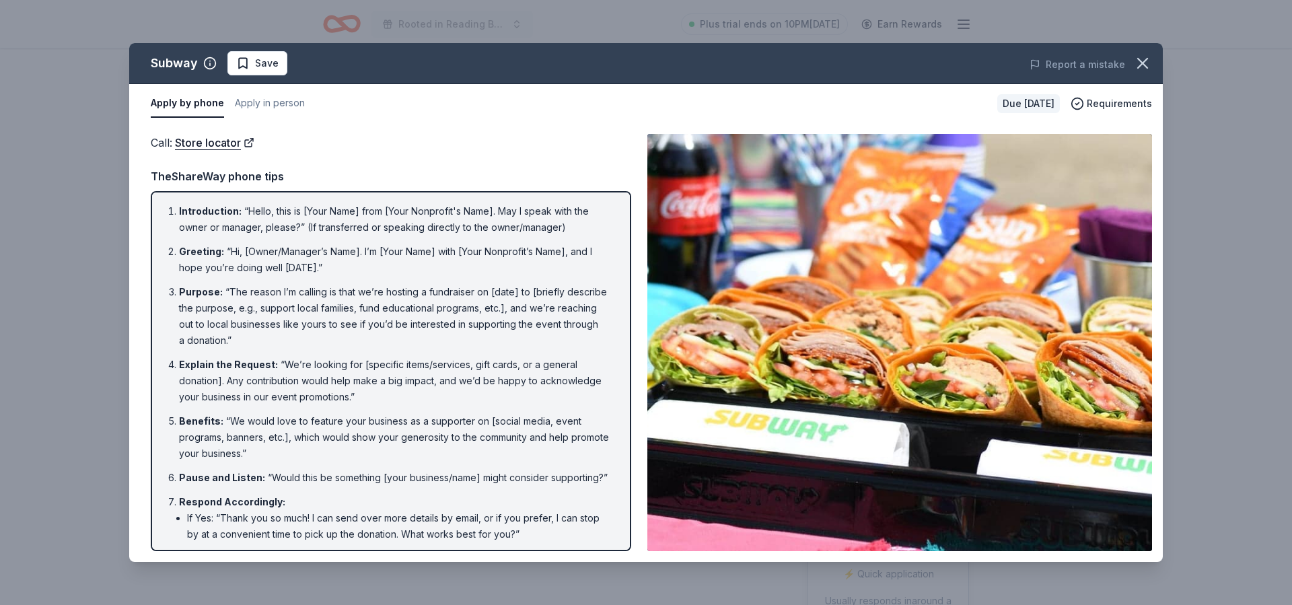
click at [1145, 65] on icon "button" at bounding box center [1142, 63] width 9 height 9
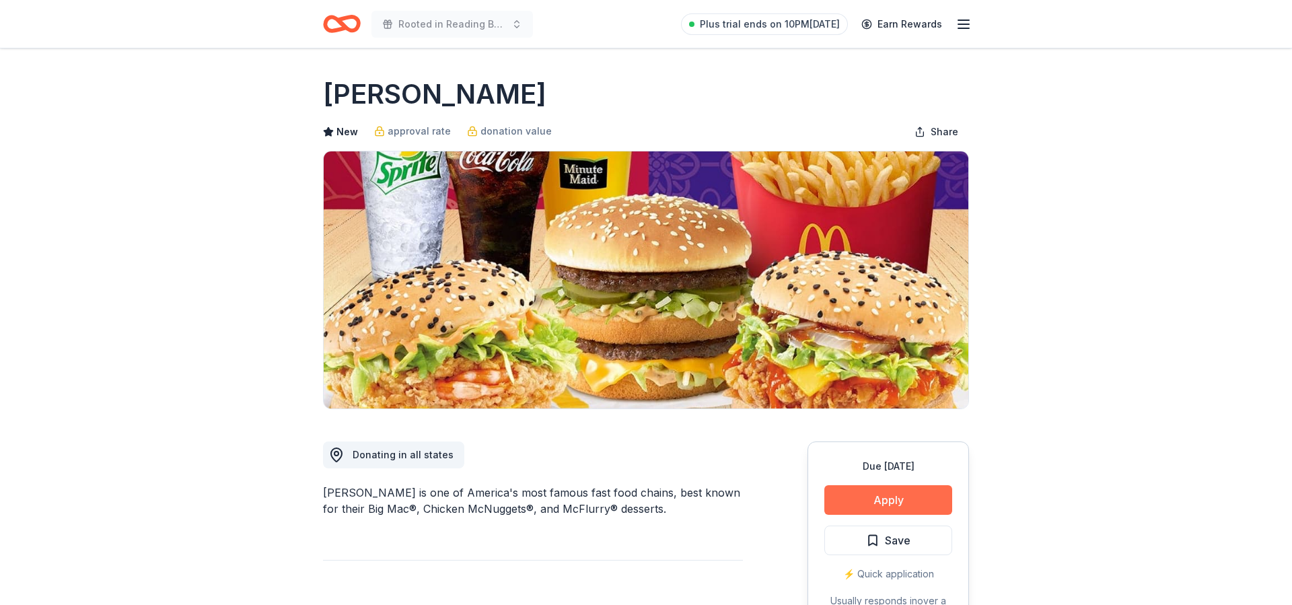
click at [896, 497] on button "Apply" at bounding box center [888, 500] width 128 height 30
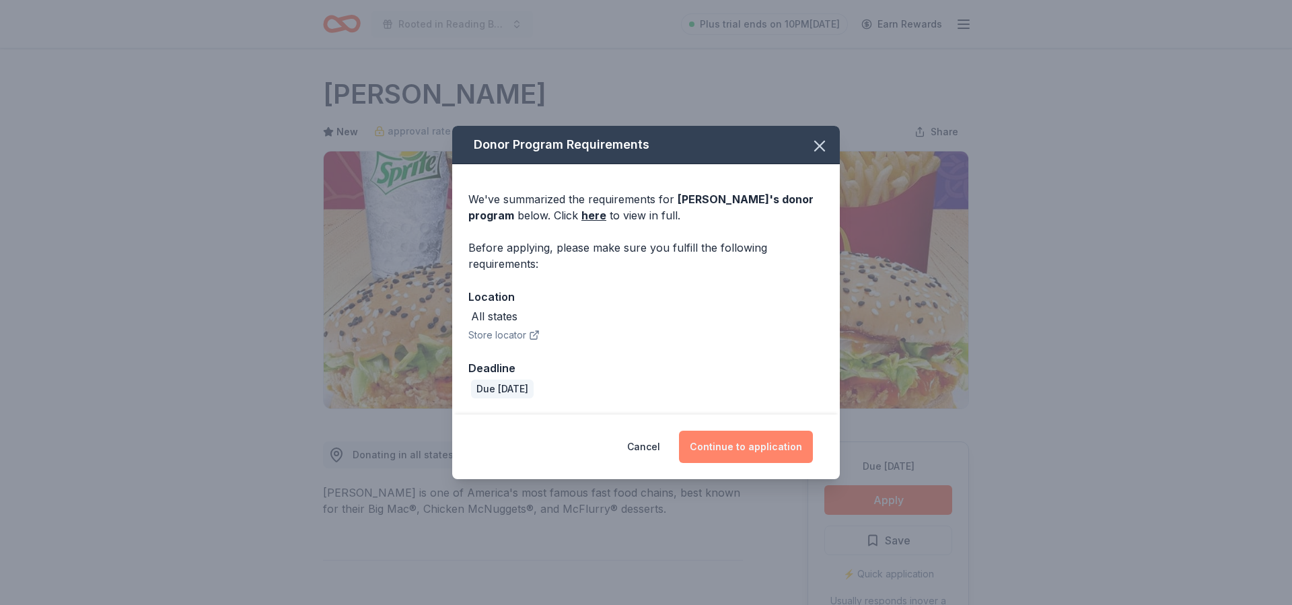
click at [776, 445] on button "Continue to application" at bounding box center [746, 447] width 134 height 32
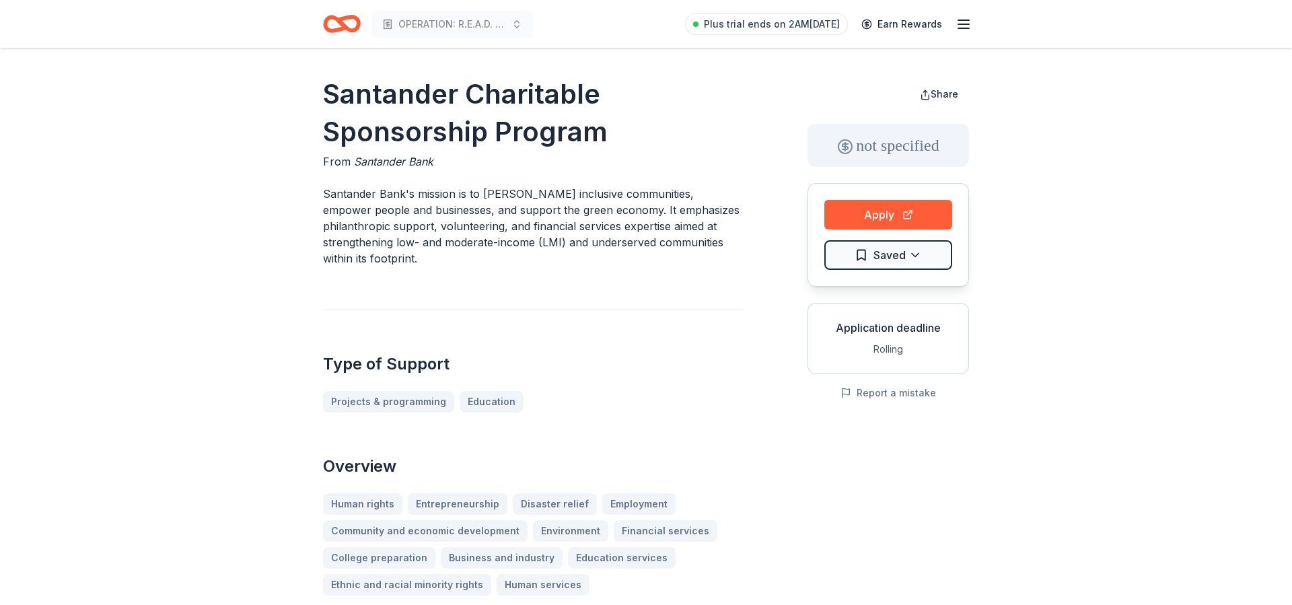
click at [883, 213] on button "Apply" at bounding box center [888, 215] width 128 height 30
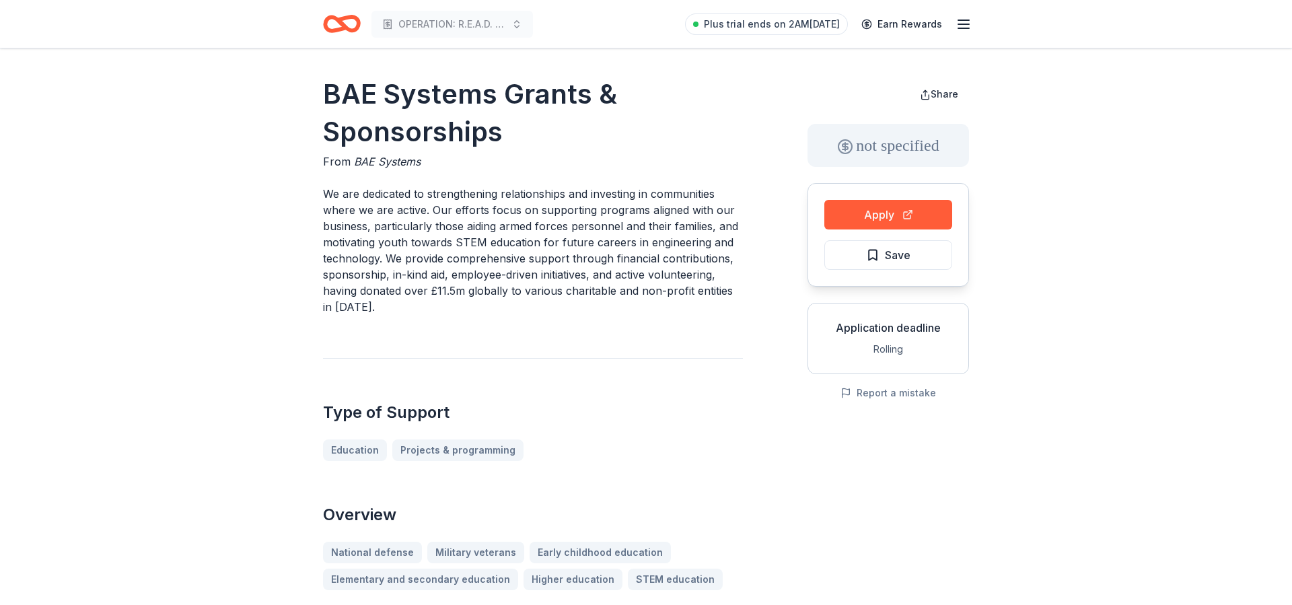
click at [861, 215] on button "Apply" at bounding box center [888, 215] width 128 height 30
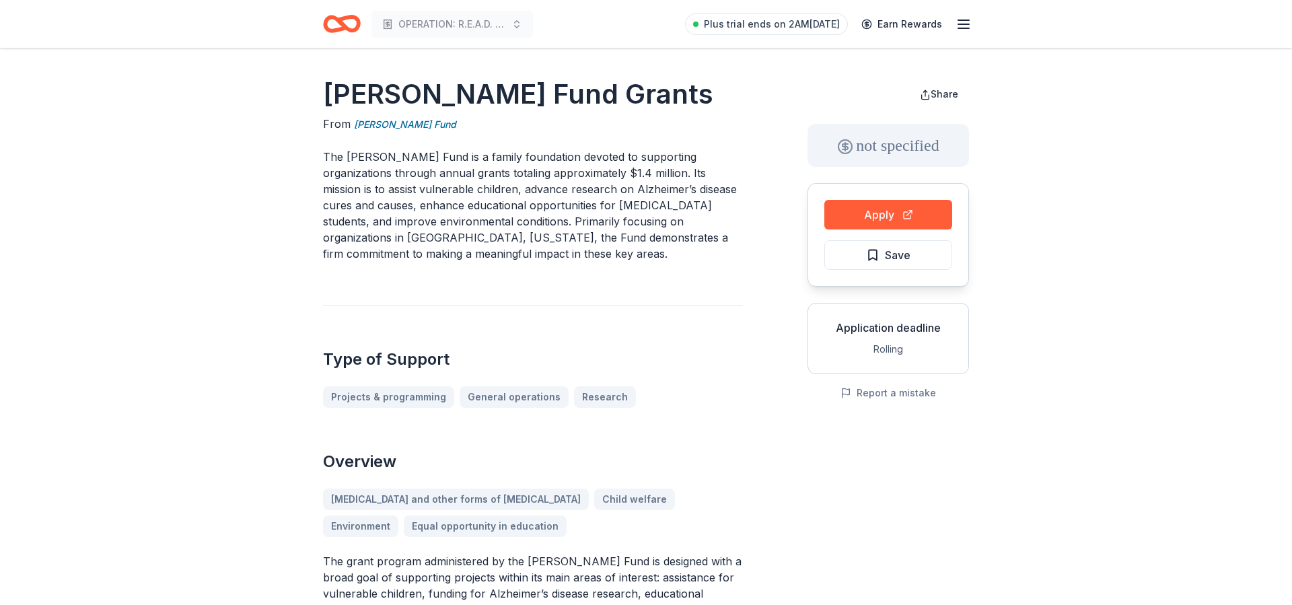
click at [894, 201] on button "Apply" at bounding box center [888, 215] width 128 height 30
